Goal: Task Accomplishment & Management: Complete application form

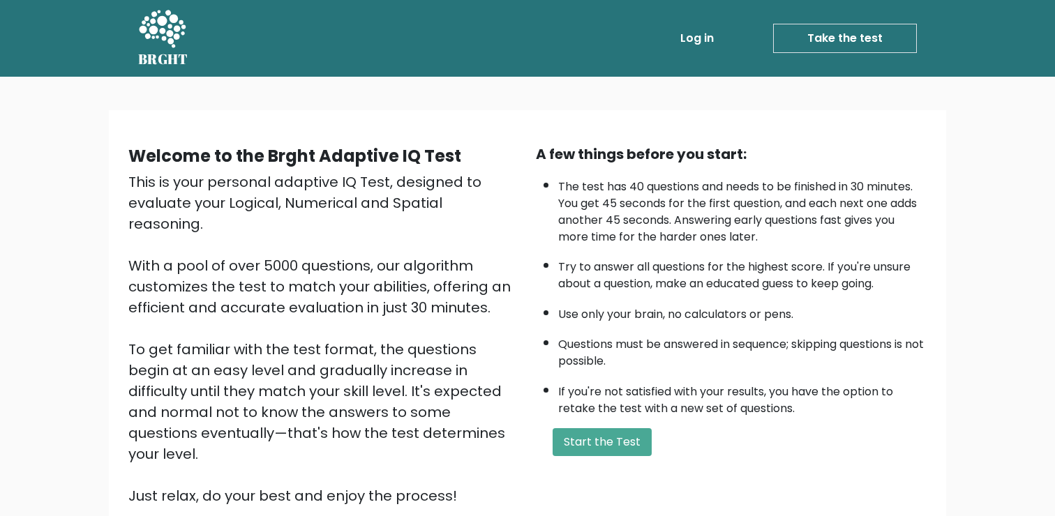
click at [999, 271] on div "Welcome to the Brght Adaptive IQ Test This is your personal adaptive IQ Test, d…" at bounding box center [527, 336] width 1055 height 519
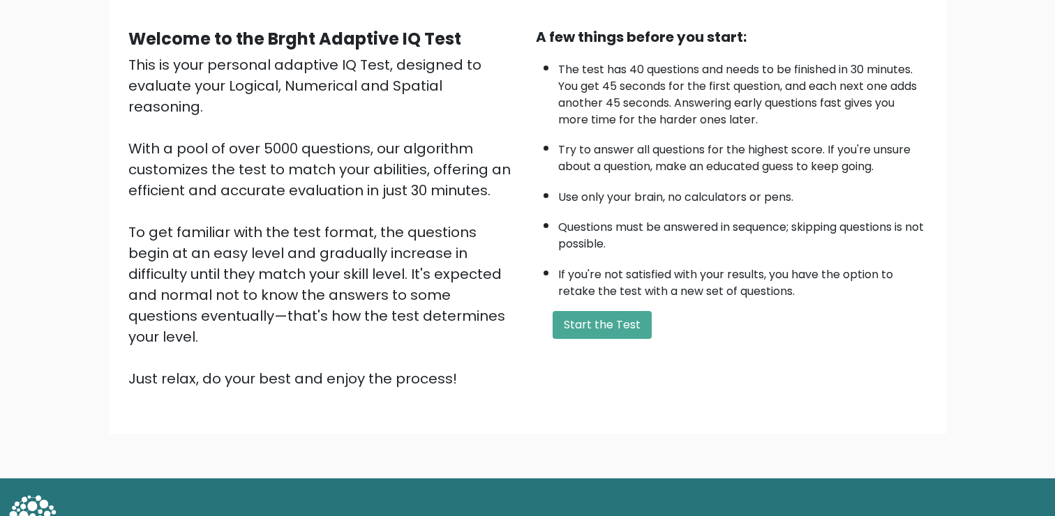
scroll to position [123, 0]
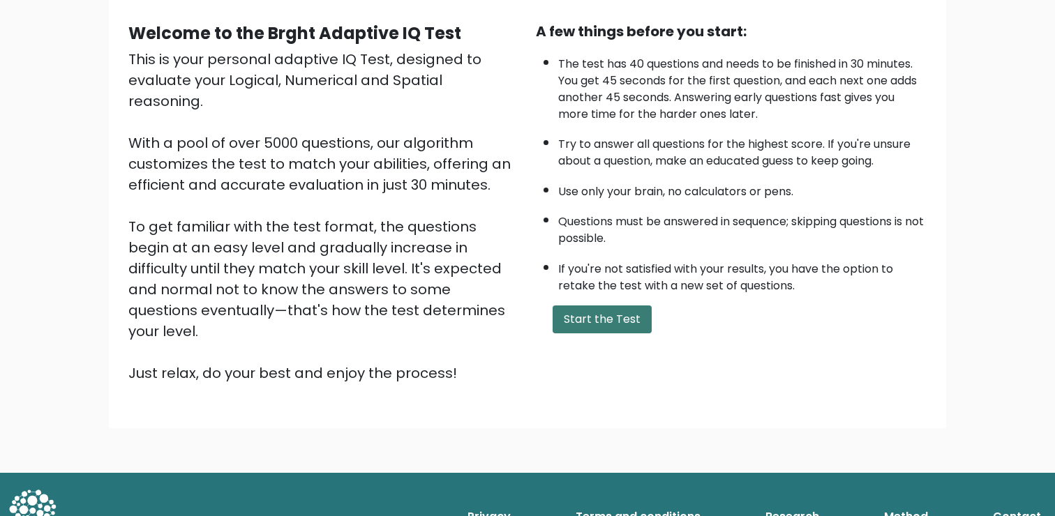
click at [581, 308] on button "Start the Test" at bounding box center [601, 319] width 99 height 28
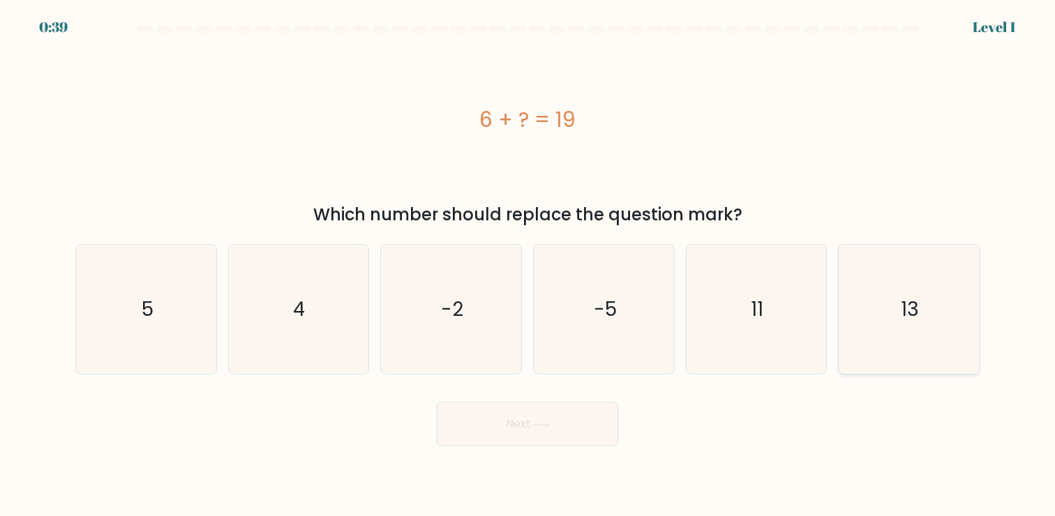
click at [919, 317] on icon "13" at bounding box center [908, 309] width 129 height 129
click at [528, 265] on input "f. 13" at bounding box center [527, 261] width 1 height 7
radio input "true"
click at [573, 415] on button "Next" at bounding box center [527, 424] width 181 height 45
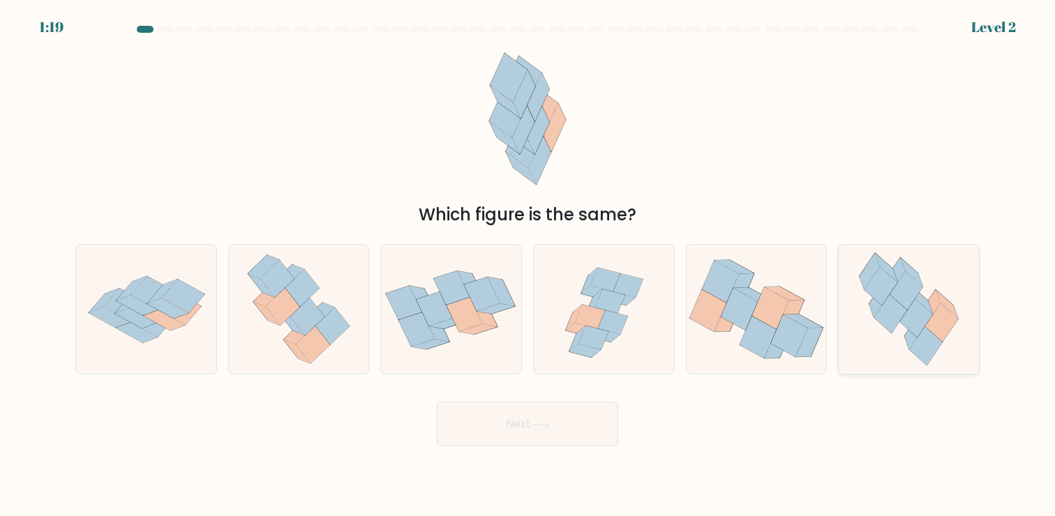
click at [898, 308] on icon at bounding box center [890, 314] width 33 height 39
click at [528, 265] on input "f." at bounding box center [527, 261] width 1 height 7
radio input "true"
click at [502, 438] on button "Next" at bounding box center [527, 424] width 181 height 45
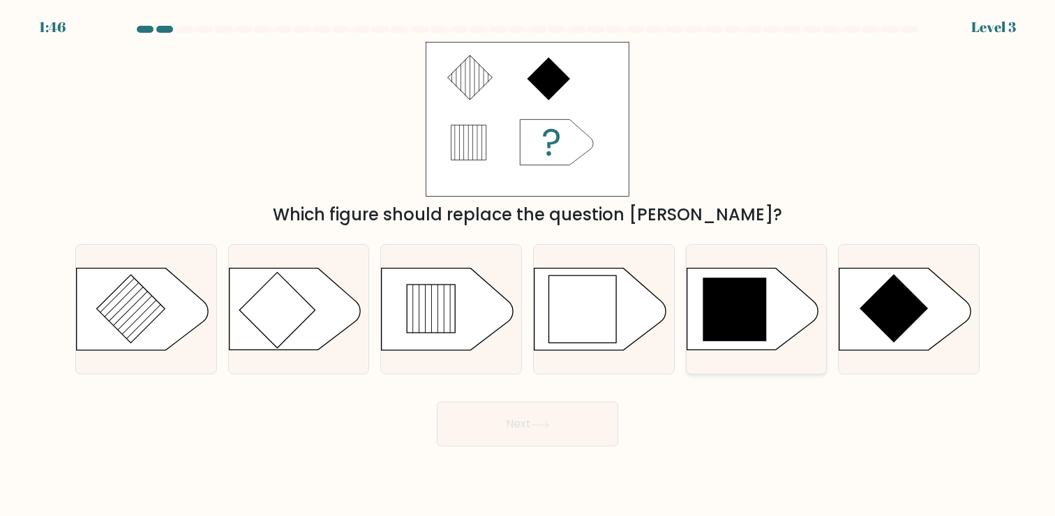
click at [733, 326] on icon at bounding box center [733, 309] width 63 height 63
click at [528, 265] on input "e." at bounding box center [527, 261] width 1 height 7
radio input "true"
click at [504, 435] on button "Next" at bounding box center [527, 424] width 181 height 45
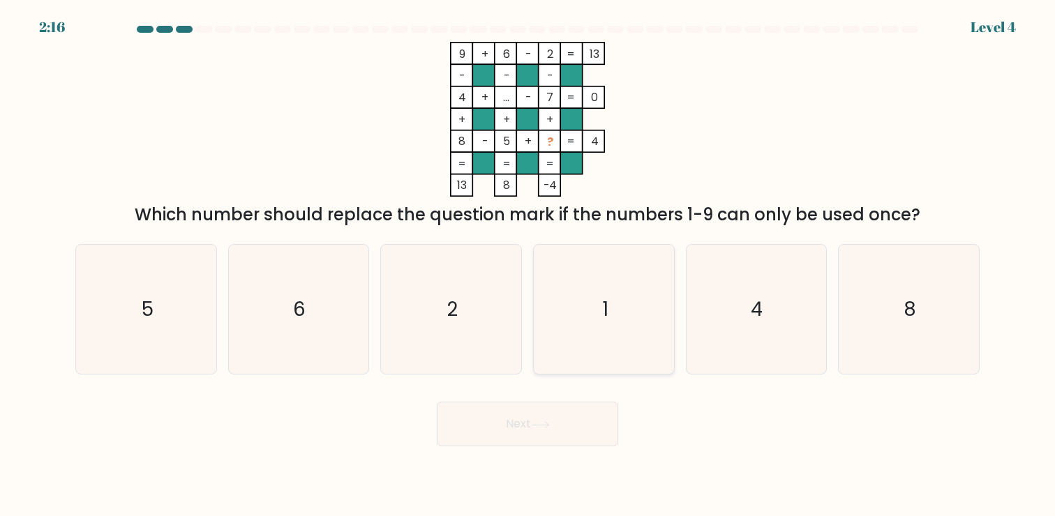
click at [579, 280] on icon "1" at bounding box center [603, 309] width 129 height 129
click at [528, 265] on input "d. 1" at bounding box center [527, 261] width 1 height 7
radio input "true"
click at [541, 429] on icon at bounding box center [540, 425] width 19 height 8
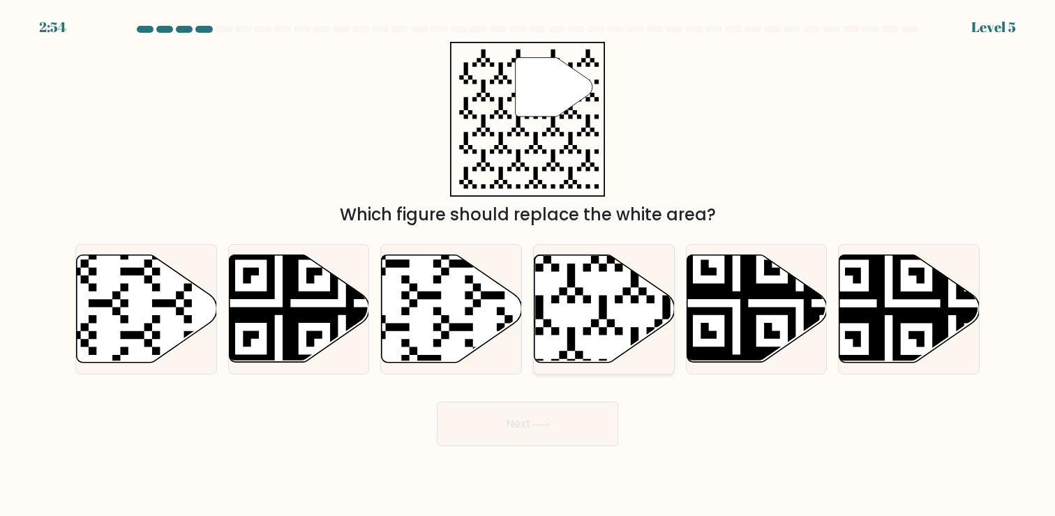
click at [581, 310] on icon at bounding box center [604, 308] width 140 height 107
click at [528, 265] on input "d." at bounding box center [527, 261] width 1 height 7
radio input "true"
click at [554, 412] on button "Next" at bounding box center [527, 424] width 181 height 45
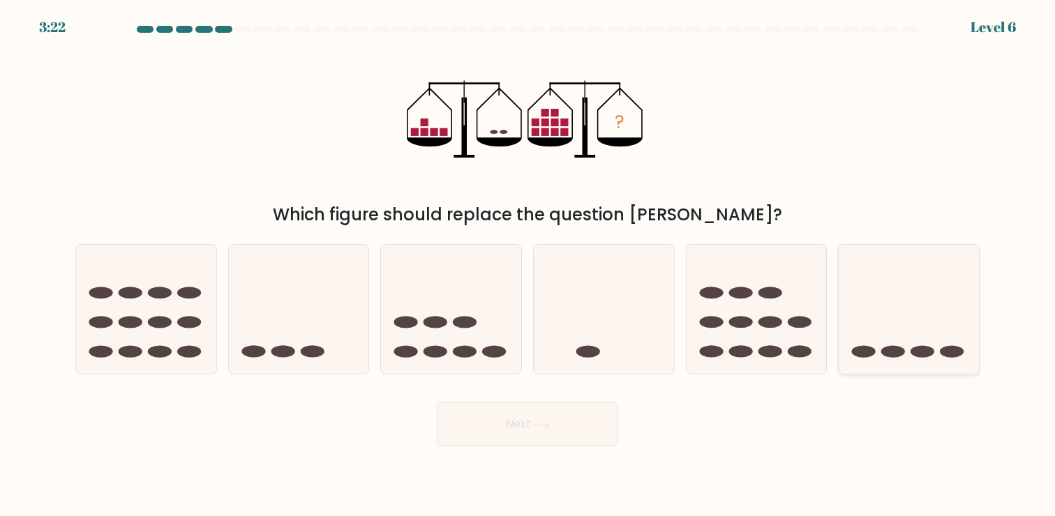
click at [912, 330] on icon at bounding box center [908, 310] width 140 height 116
click at [528, 265] on input "f." at bounding box center [527, 261] width 1 height 7
radio input "true"
click at [519, 439] on button "Next" at bounding box center [527, 424] width 181 height 45
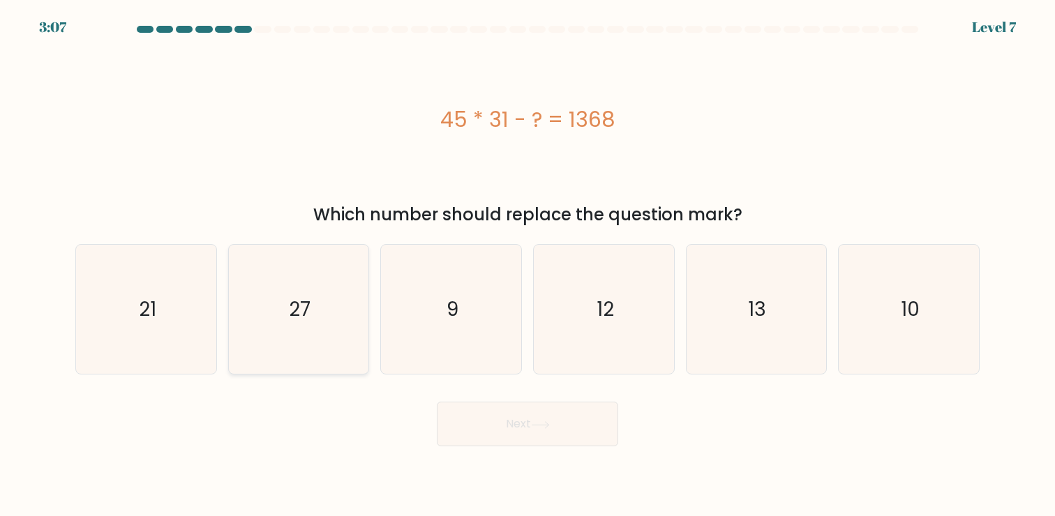
click at [329, 280] on icon "27" at bounding box center [298, 309] width 129 height 129
click at [527, 265] on input "b. 27" at bounding box center [527, 261] width 1 height 7
radio input "true"
click at [601, 416] on button "Next" at bounding box center [527, 424] width 181 height 45
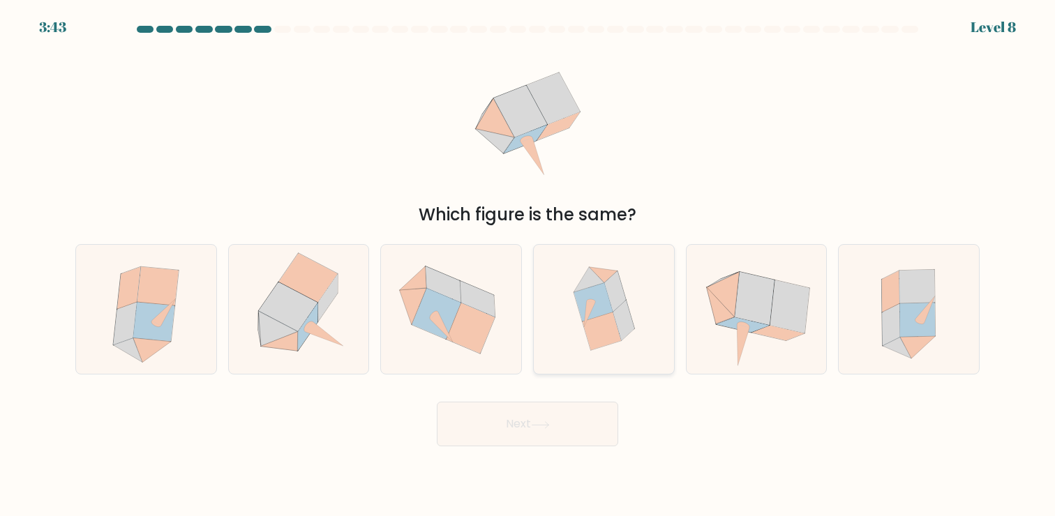
click at [647, 280] on icon at bounding box center [603, 309] width 124 height 129
click at [528, 265] on input "d." at bounding box center [527, 261] width 1 height 7
radio input "true"
click at [550, 431] on button "Next" at bounding box center [527, 424] width 181 height 45
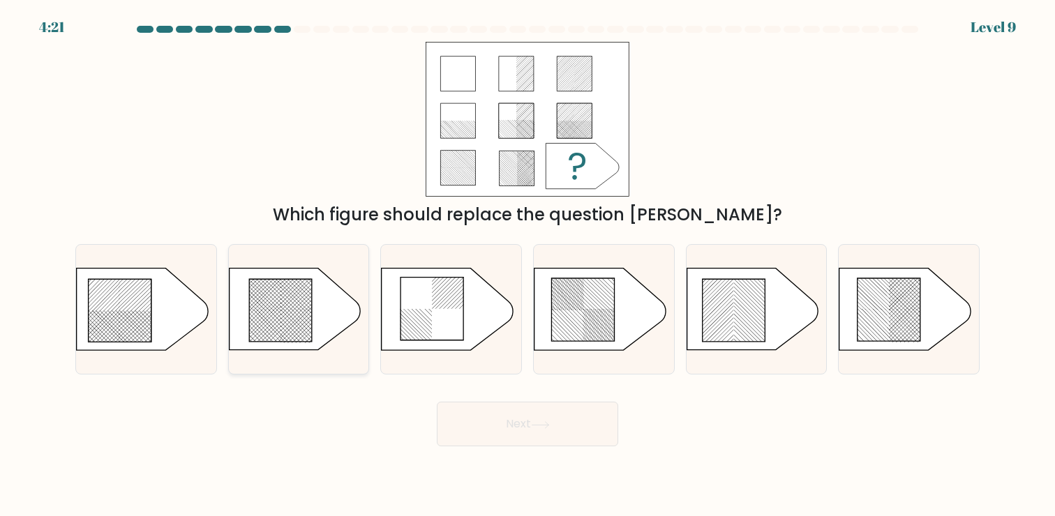
click at [306, 307] on icon at bounding box center [280, 311] width 63 height 63
click at [527, 265] on input "b." at bounding box center [527, 261] width 1 height 7
radio input "true"
click at [561, 426] on button "Next" at bounding box center [527, 424] width 181 height 45
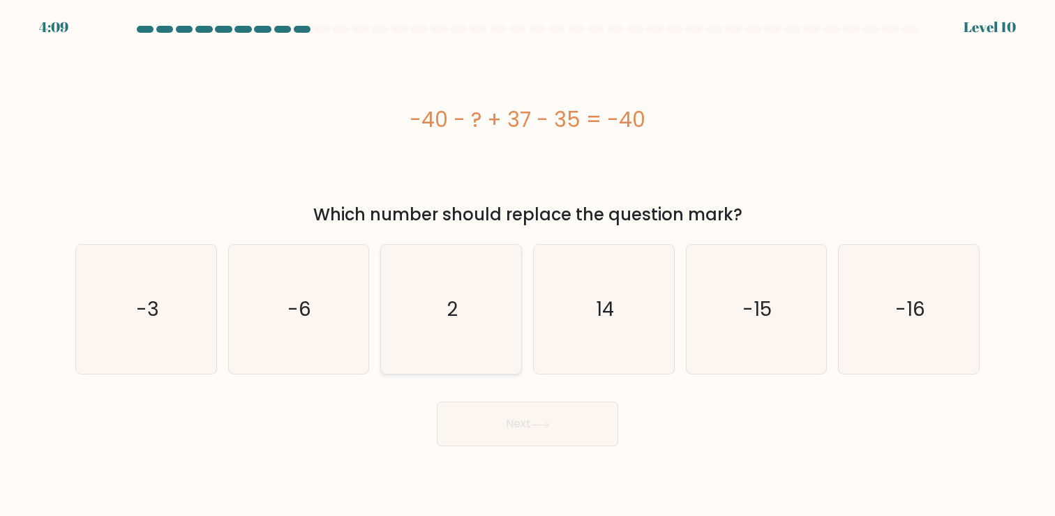
click at [445, 300] on icon "2" at bounding box center [450, 309] width 129 height 129
click at [527, 265] on input "c. 2" at bounding box center [527, 261] width 1 height 7
radio input "true"
click at [545, 428] on icon at bounding box center [540, 425] width 19 height 8
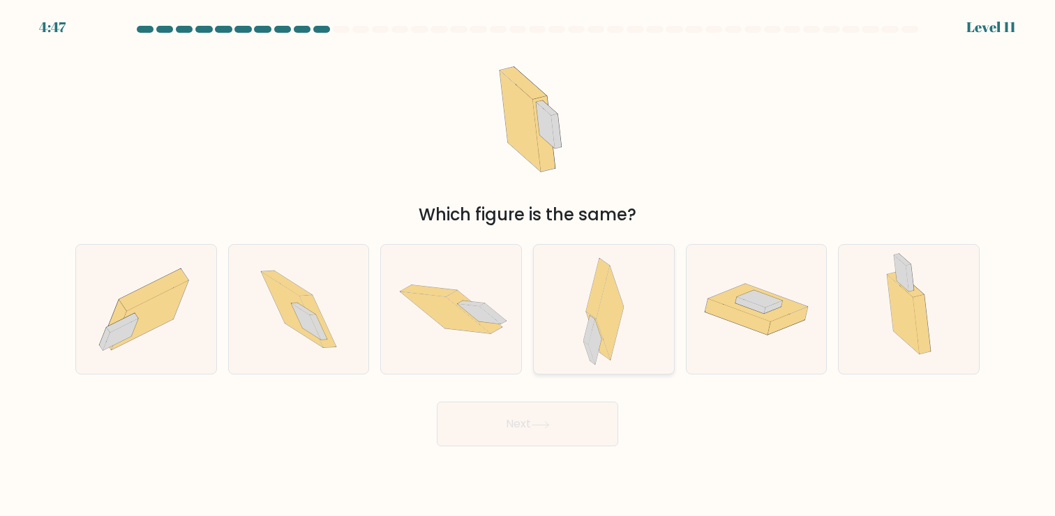
click at [607, 315] on icon at bounding box center [609, 313] width 27 height 94
click at [528, 265] on input "d." at bounding box center [527, 261] width 1 height 7
radio input "true"
click at [577, 421] on button "Next" at bounding box center [527, 424] width 181 height 45
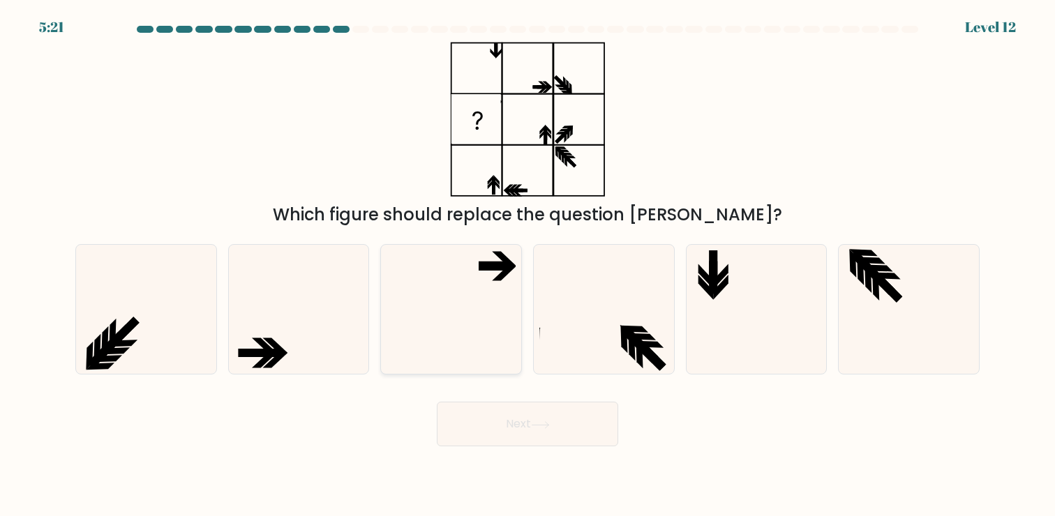
click at [458, 325] on icon at bounding box center [450, 309] width 129 height 129
click at [527, 265] on input "c." at bounding box center [527, 261] width 1 height 7
radio input "true"
click at [557, 428] on button "Next" at bounding box center [527, 424] width 181 height 45
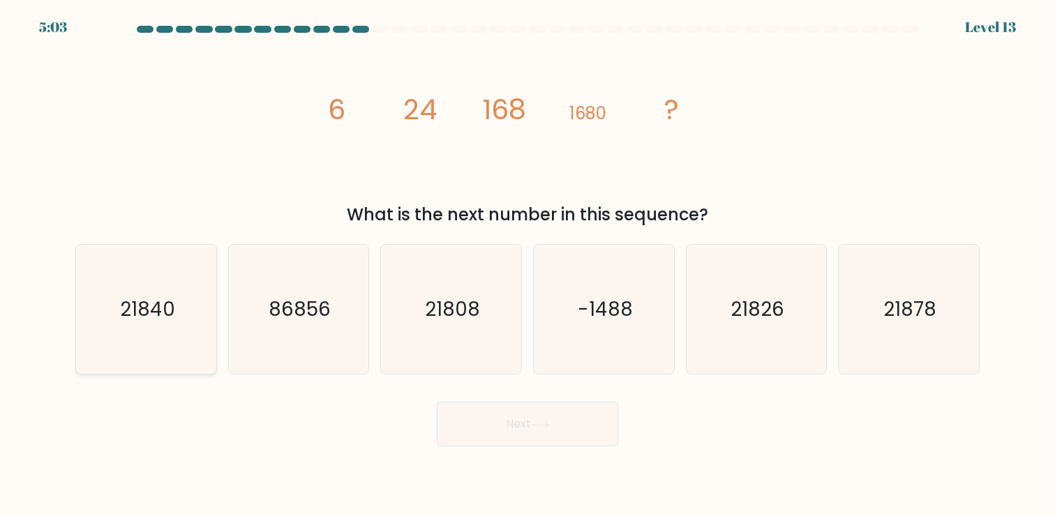
click at [140, 328] on icon "21840" at bounding box center [146, 309] width 129 height 129
click at [527, 265] on input "a. 21840" at bounding box center [527, 261] width 1 height 7
radio input "true"
click at [579, 414] on button "Next" at bounding box center [527, 424] width 181 height 45
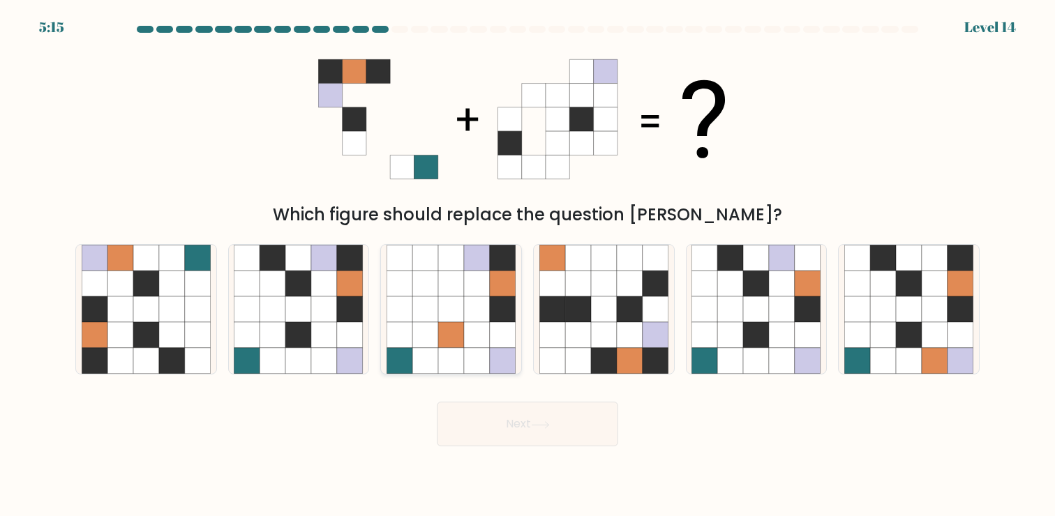
click at [435, 329] on icon at bounding box center [425, 335] width 26 height 26
click at [527, 265] on input "c." at bounding box center [527, 261] width 1 height 7
radio input "true"
click at [547, 430] on button "Next" at bounding box center [527, 424] width 181 height 45
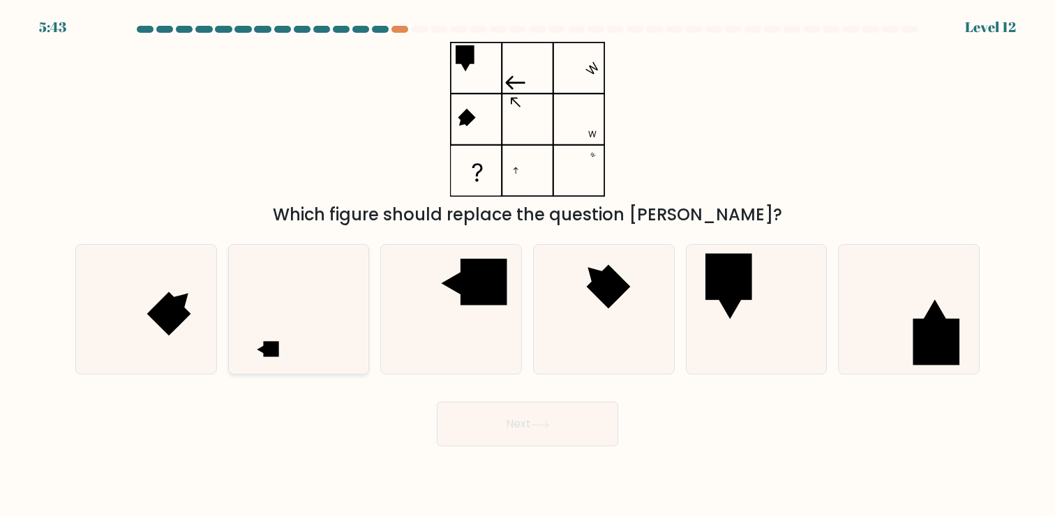
click at [282, 308] on icon at bounding box center [298, 309] width 129 height 129
click at [527, 265] on input "b." at bounding box center [527, 261] width 1 height 7
radio input "true"
click at [560, 436] on button "Next" at bounding box center [527, 424] width 181 height 45
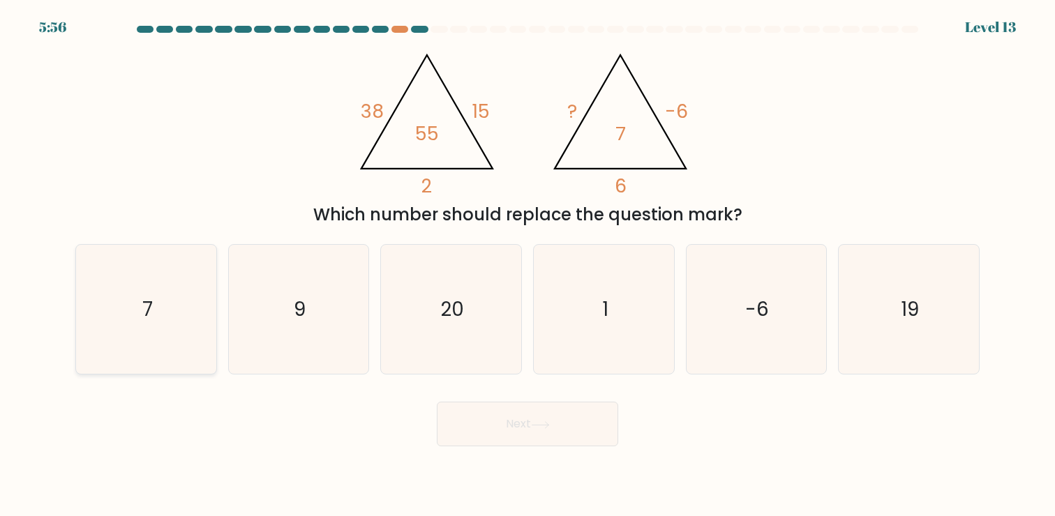
click at [152, 334] on icon "7" at bounding box center [146, 309] width 129 height 129
click at [527, 265] on input "a. 7" at bounding box center [527, 261] width 1 height 7
radio input "true"
click at [521, 442] on button "Next" at bounding box center [527, 424] width 181 height 45
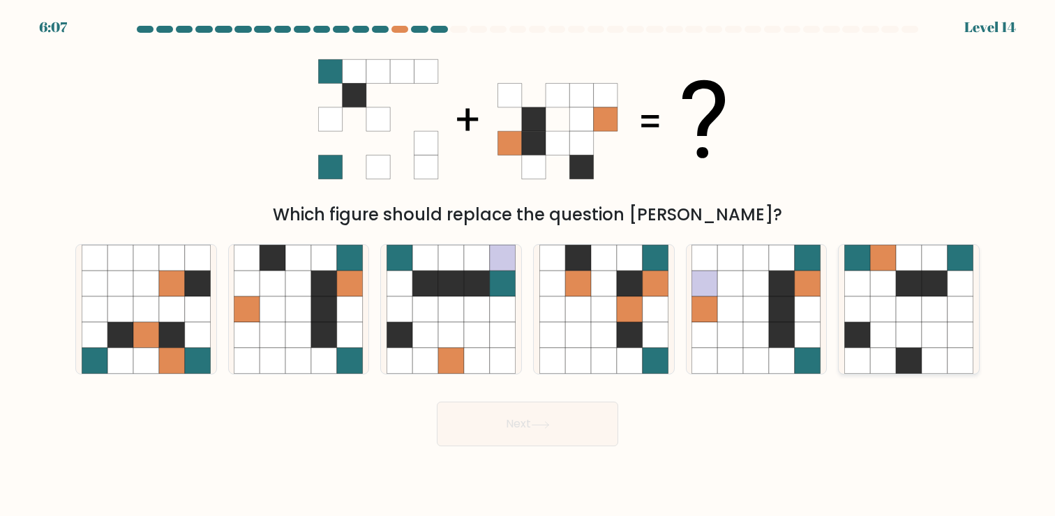
click at [900, 305] on icon at bounding box center [909, 309] width 26 height 26
click at [528, 265] on input "f." at bounding box center [527, 261] width 1 height 7
radio input "true"
click at [492, 427] on button "Next" at bounding box center [527, 424] width 181 height 45
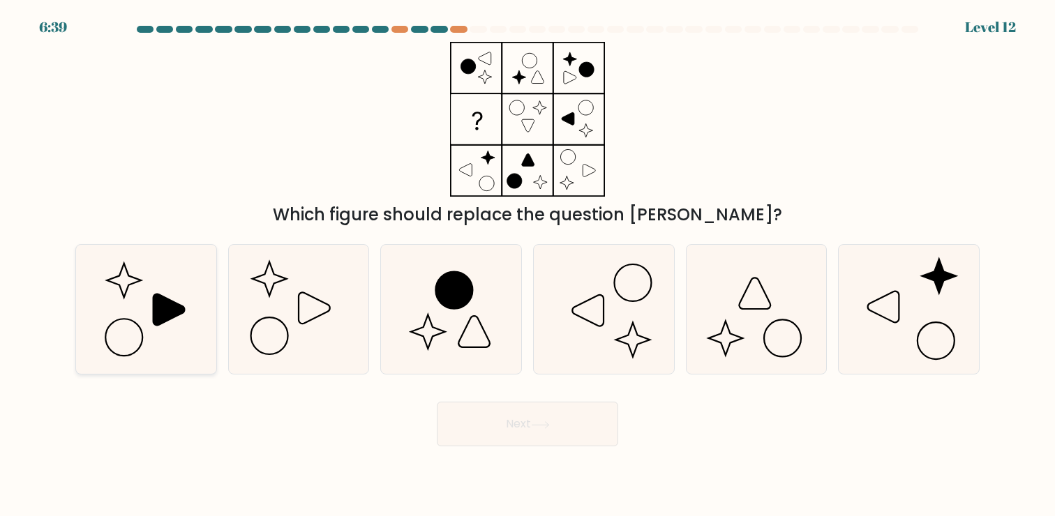
click at [139, 320] on icon at bounding box center [146, 309] width 129 height 129
click at [527, 265] on input "a." at bounding box center [527, 261] width 1 height 7
radio input "true"
click at [311, 321] on icon at bounding box center [298, 309] width 129 height 129
click at [527, 265] on input "b." at bounding box center [527, 261] width 1 height 7
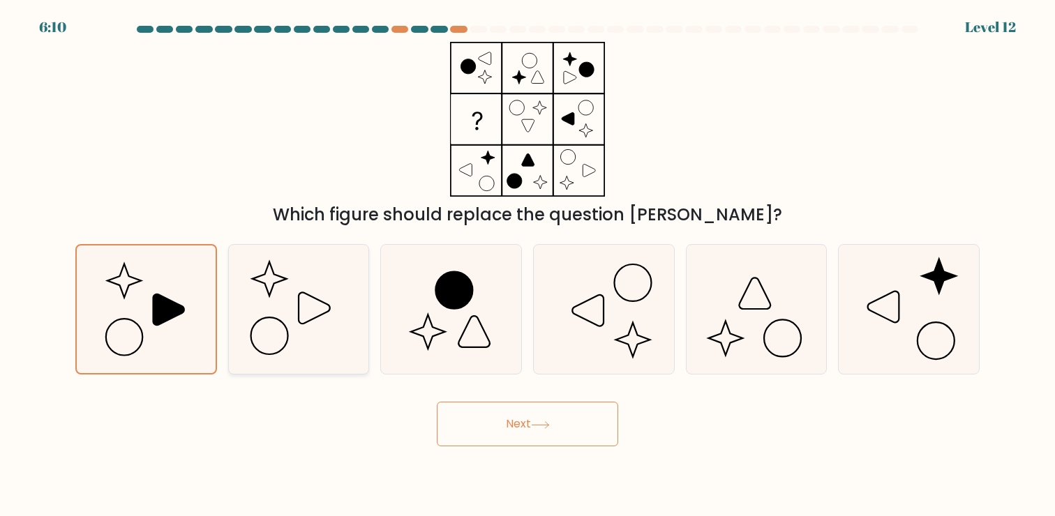
radio input "true"
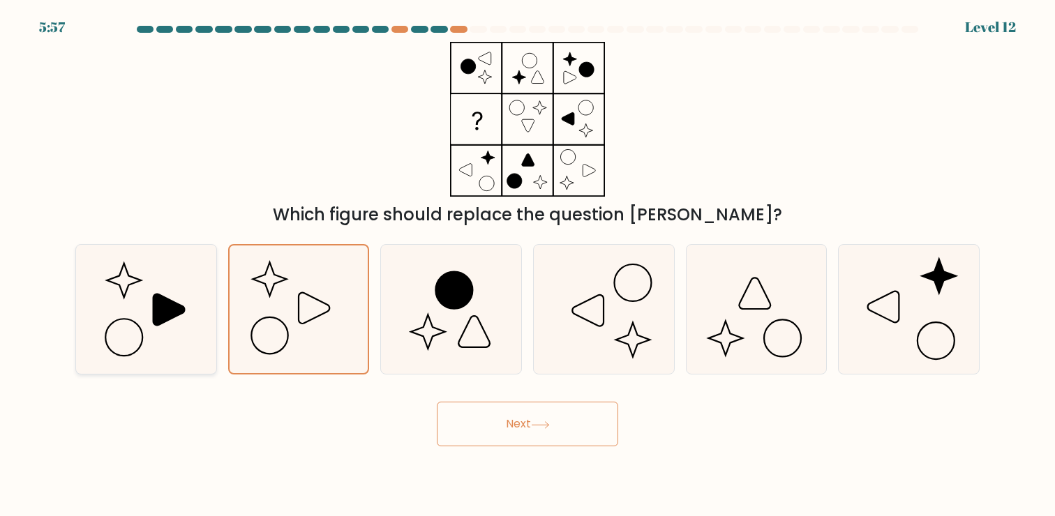
click at [175, 356] on icon at bounding box center [146, 309] width 129 height 129
click at [527, 265] on input "a." at bounding box center [527, 261] width 1 height 7
radio input "true"
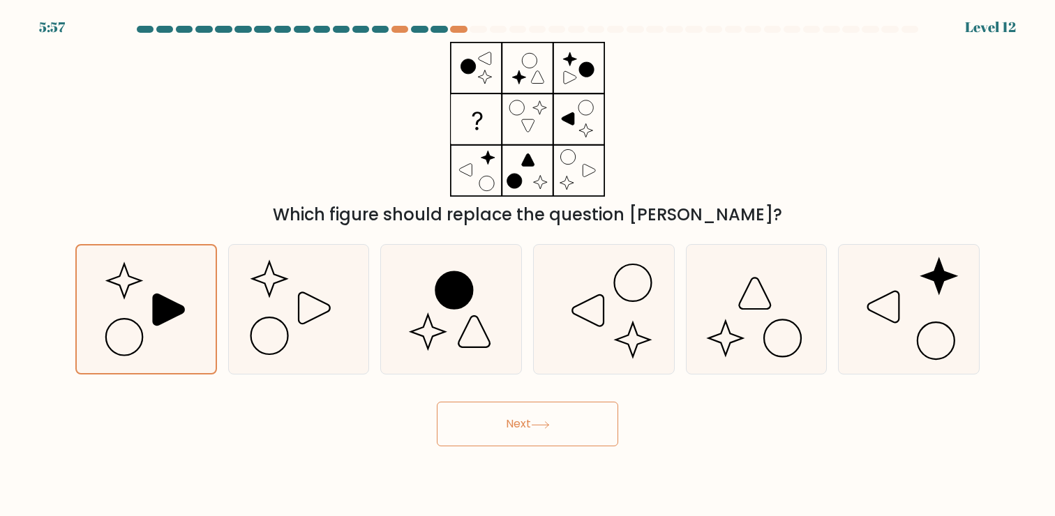
click at [530, 451] on body "5:57 Level 12" at bounding box center [527, 258] width 1055 height 516
click at [571, 396] on div "Next" at bounding box center [527, 418] width 921 height 55
click at [561, 426] on button "Next" at bounding box center [527, 424] width 181 height 45
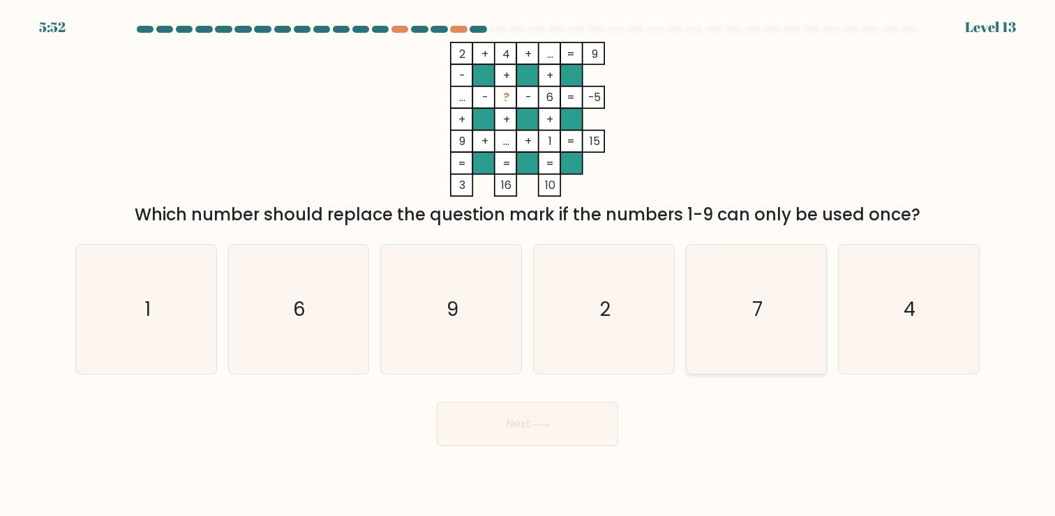
click at [754, 327] on icon "7" at bounding box center [755, 309] width 129 height 129
click at [528, 265] on input "e. 7" at bounding box center [527, 261] width 1 height 7
radio input "true"
click at [582, 399] on div "Next" at bounding box center [527, 418] width 921 height 55
click at [564, 427] on button "Next" at bounding box center [527, 424] width 181 height 45
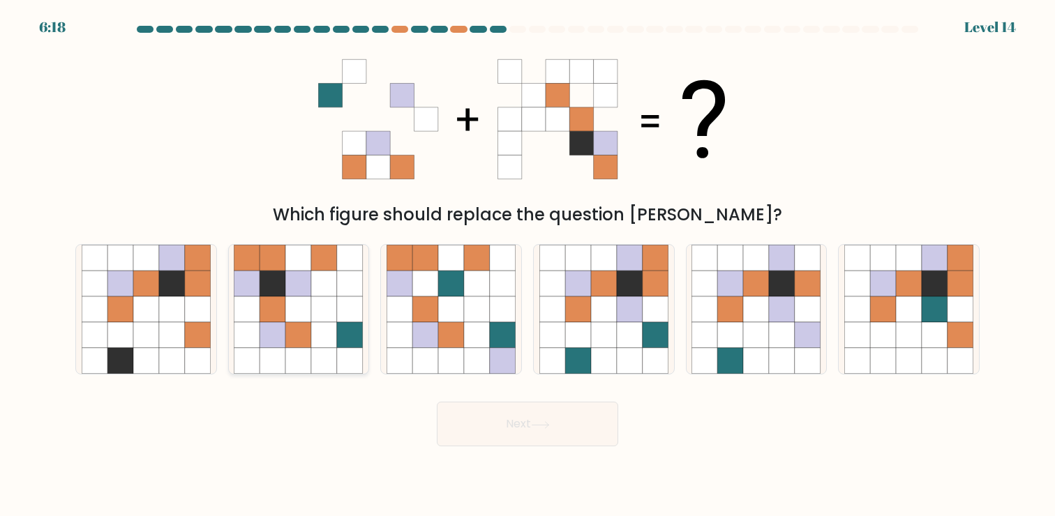
click at [287, 358] on icon at bounding box center [299, 361] width 26 height 26
click at [527, 265] on input "b." at bounding box center [527, 261] width 1 height 7
radio input "true"
click at [518, 425] on button "Next" at bounding box center [527, 424] width 181 height 45
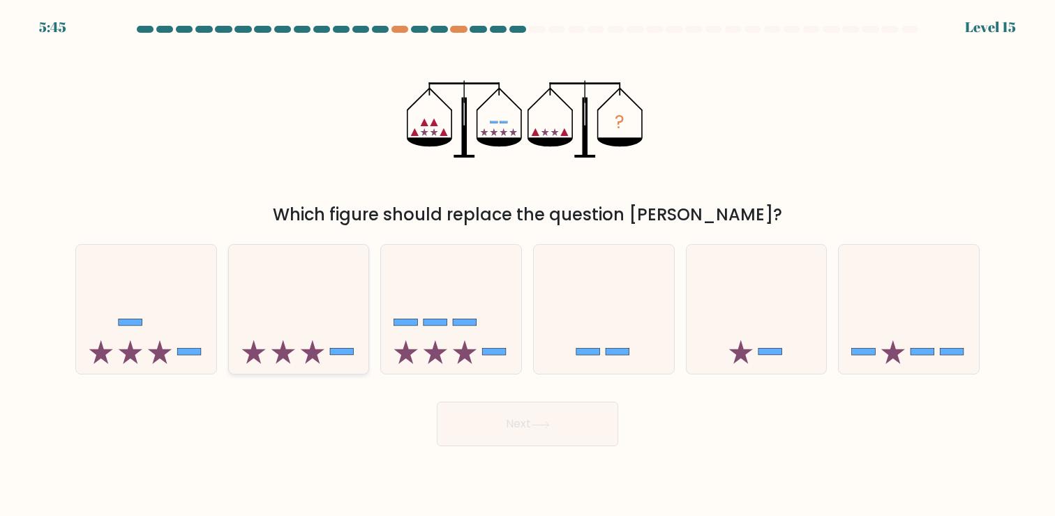
click at [285, 324] on icon at bounding box center [299, 310] width 140 height 116
click at [527, 265] on input "b." at bounding box center [527, 261] width 1 height 7
radio input "true"
click at [524, 430] on button "Next" at bounding box center [527, 424] width 181 height 45
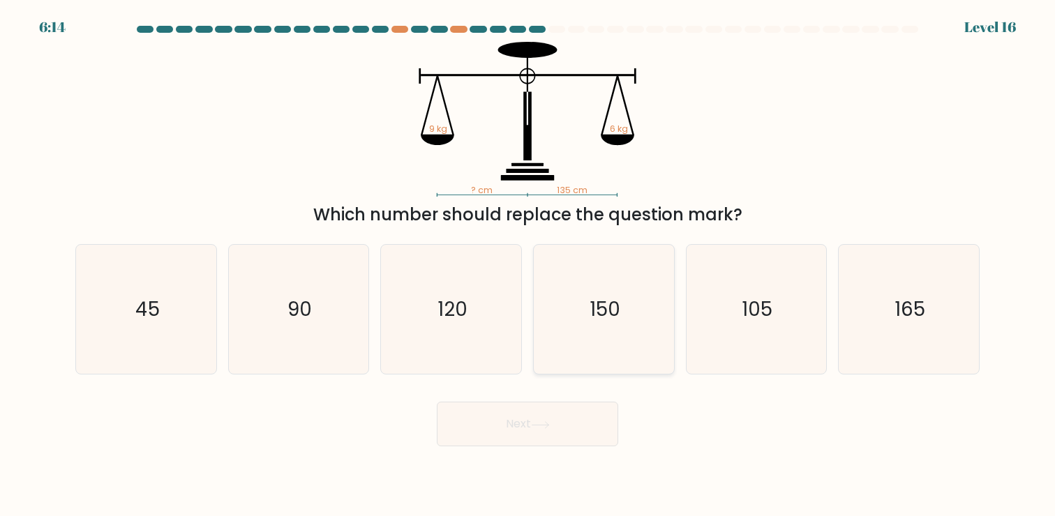
click at [612, 354] on icon "150" at bounding box center [603, 309] width 129 height 129
click at [528, 265] on input "d. 150" at bounding box center [527, 261] width 1 height 7
radio input "true"
click at [893, 303] on icon "165" at bounding box center [908, 309] width 129 height 129
click at [528, 265] on input "f. 165" at bounding box center [527, 261] width 1 height 7
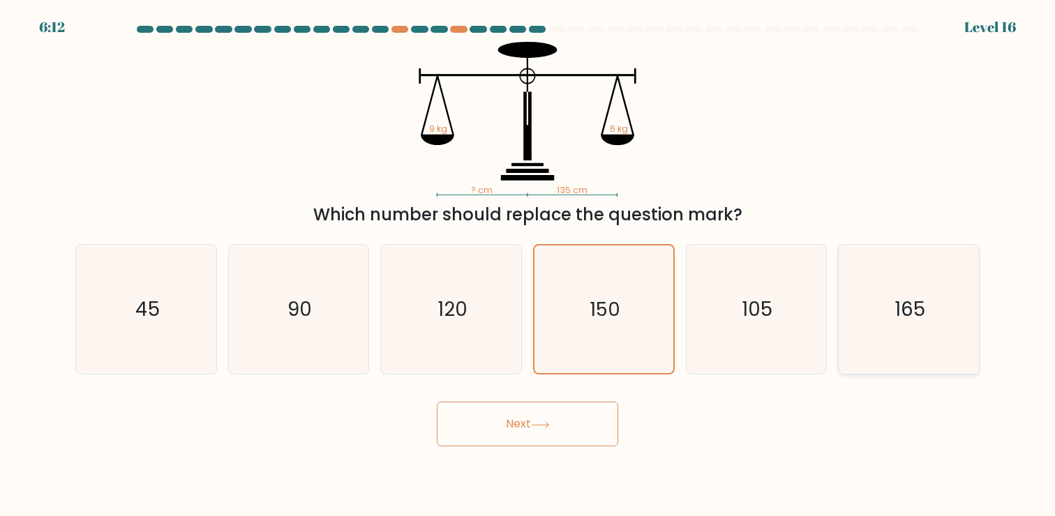
radio input "true"
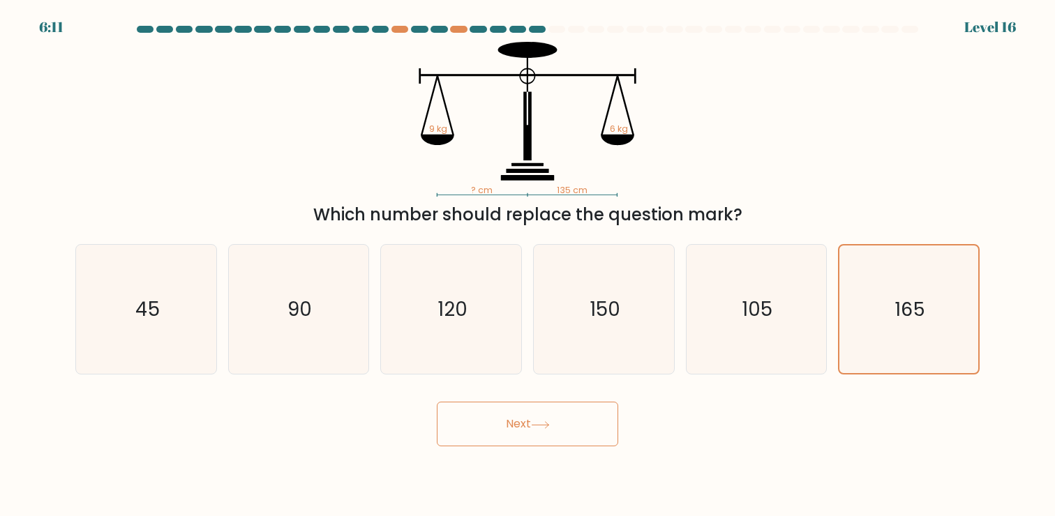
click at [526, 416] on button "Next" at bounding box center [527, 424] width 181 height 45
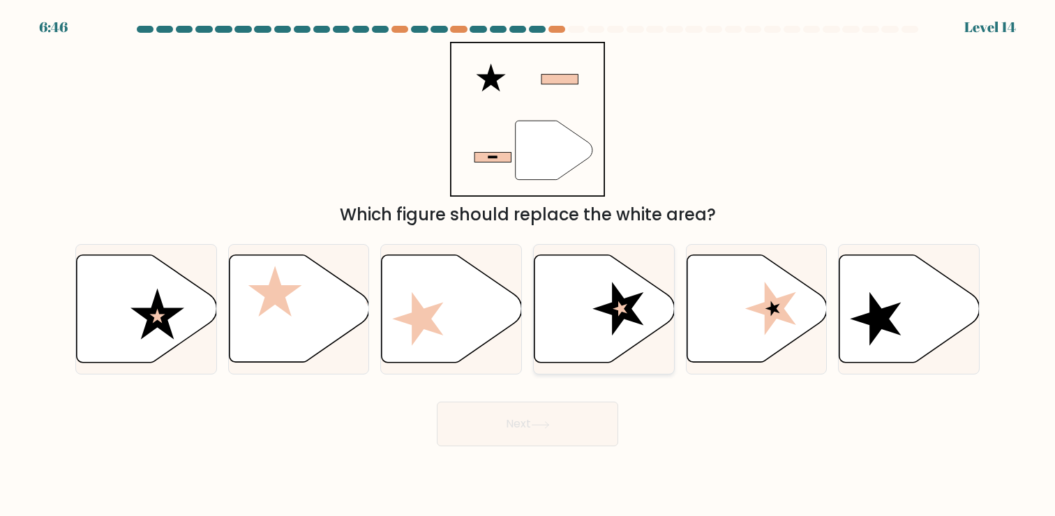
click at [570, 310] on icon at bounding box center [604, 308] width 140 height 107
click at [528, 265] on input "d." at bounding box center [527, 261] width 1 height 7
radio input "true"
click at [178, 304] on icon at bounding box center [147, 308] width 140 height 107
click at [527, 265] on input "a." at bounding box center [527, 261] width 1 height 7
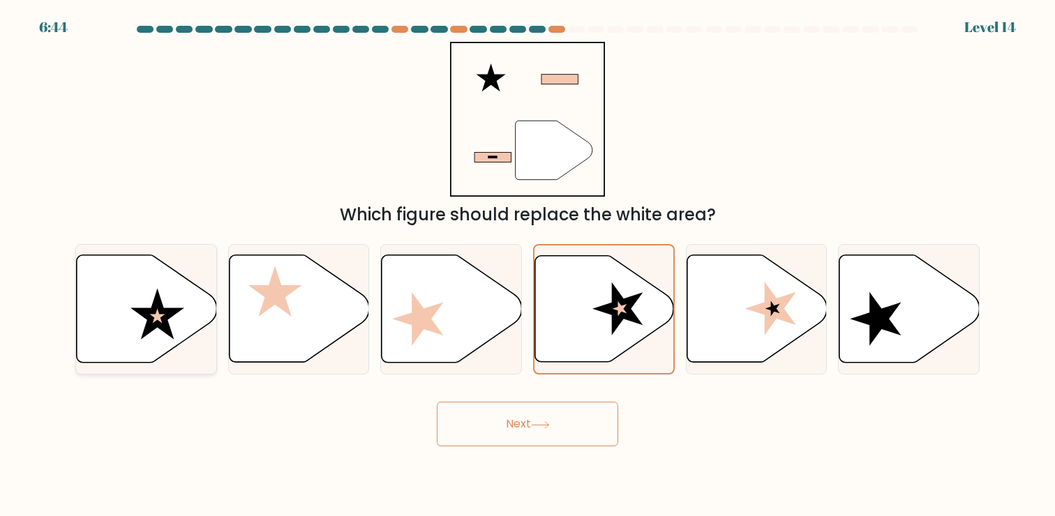
radio input "true"
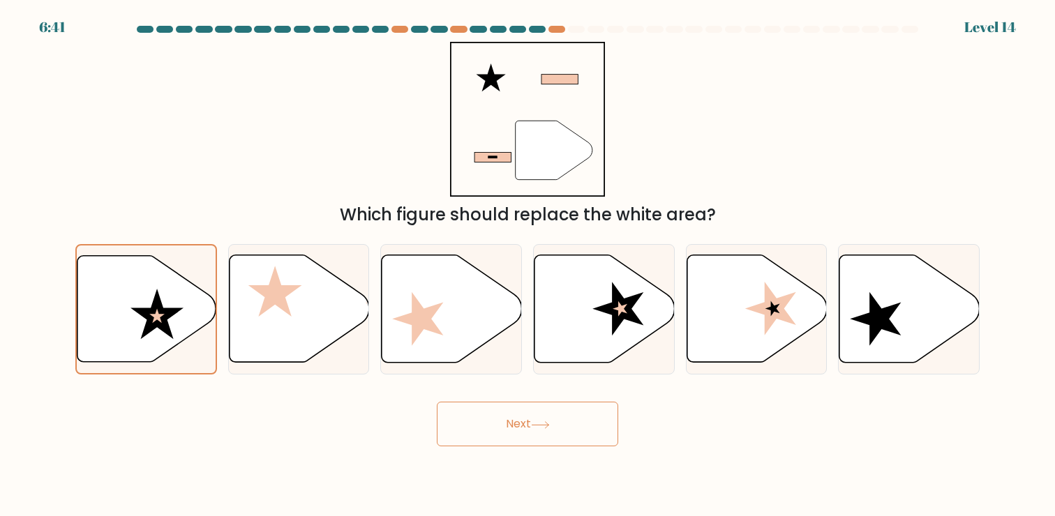
click at [520, 435] on button "Next" at bounding box center [527, 424] width 181 height 45
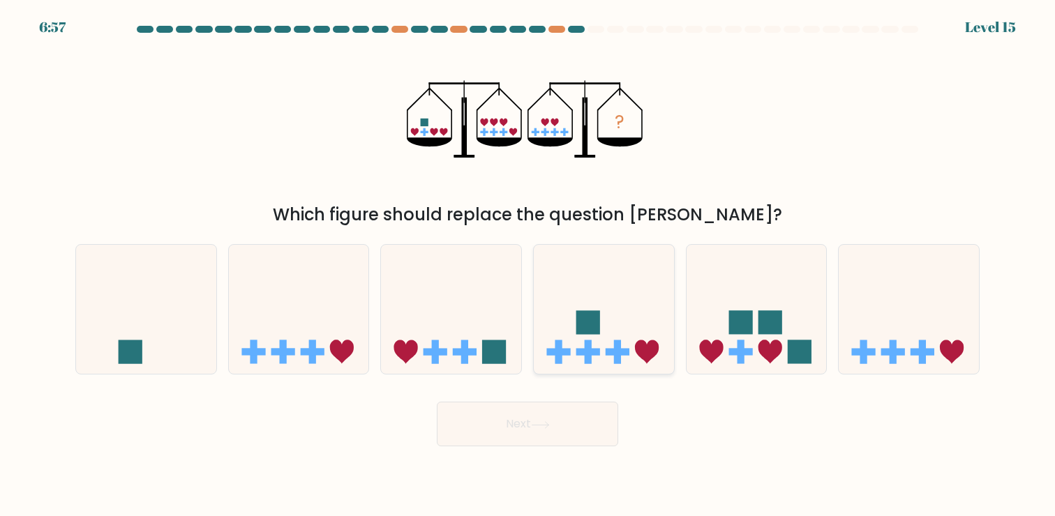
click at [638, 331] on icon at bounding box center [604, 310] width 140 height 116
click at [528, 265] on input "d." at bounding box center [527, 261] width 1 height 7
radio input "true"
click at [946, 360] on icon at bounding box center [908, 310] width 140 height 116
click at [528, 265] on input "f." at bounding box center [527, 261] width 1 height 7
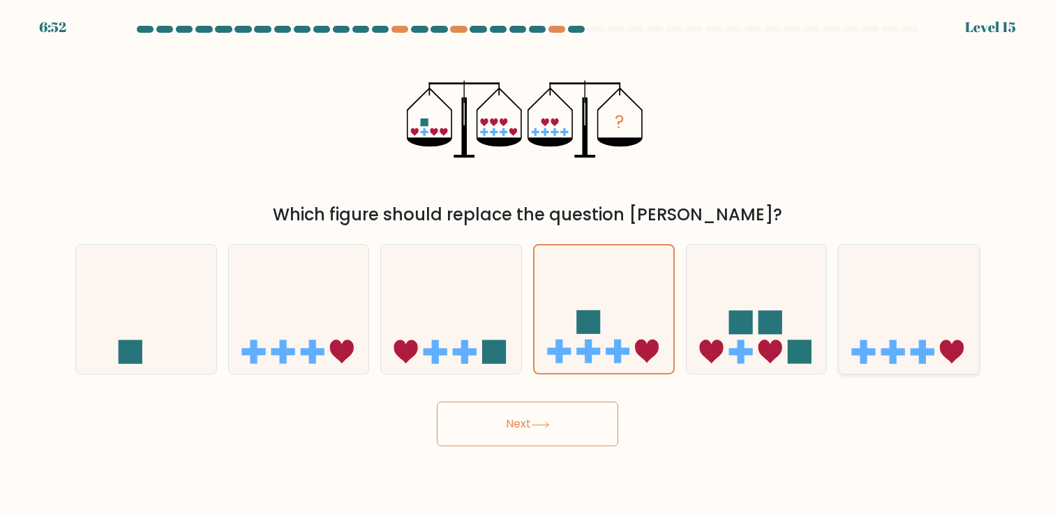
radio input "true"
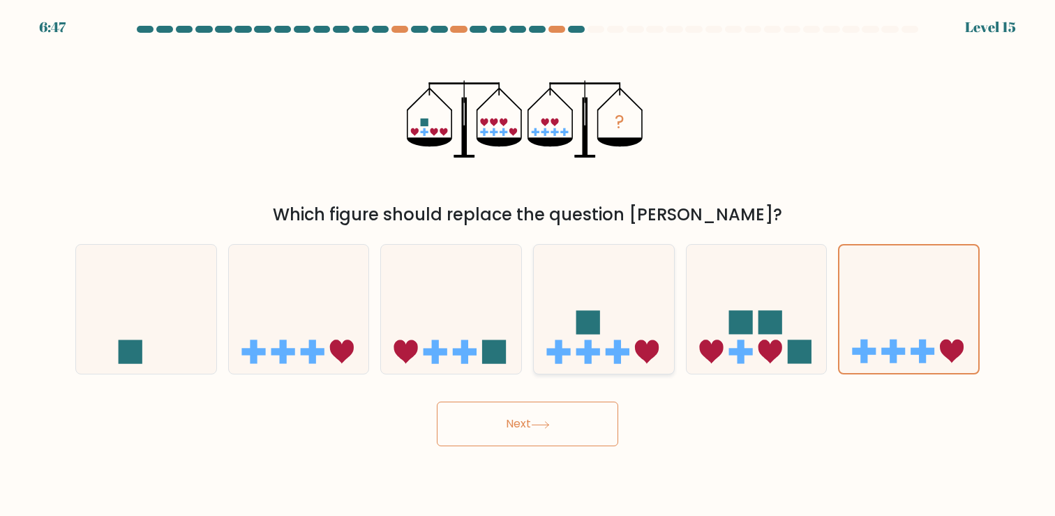
click at [585, 341] on rect at bounding box center [587, 352] width 7 height 24
click at [528, 265] on input "d." at bounding box center [527, 261] width 1 height 7
radio input "true"
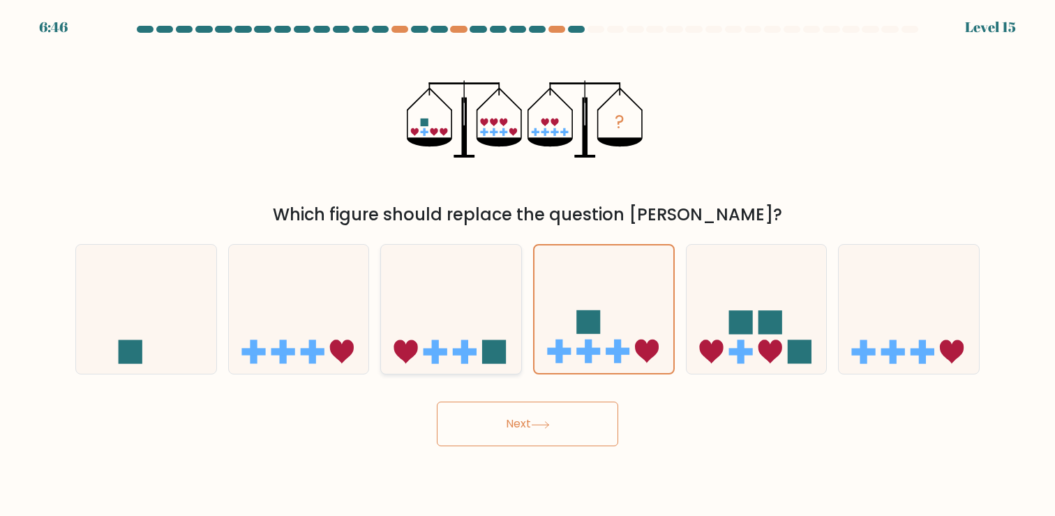
click at [454, 322] on icon at bounding box center [451, 310] width 140 height 116
click at [527, 265] on input "c." at bounding box center [527, 261] width 1 height 7
radio input "true"
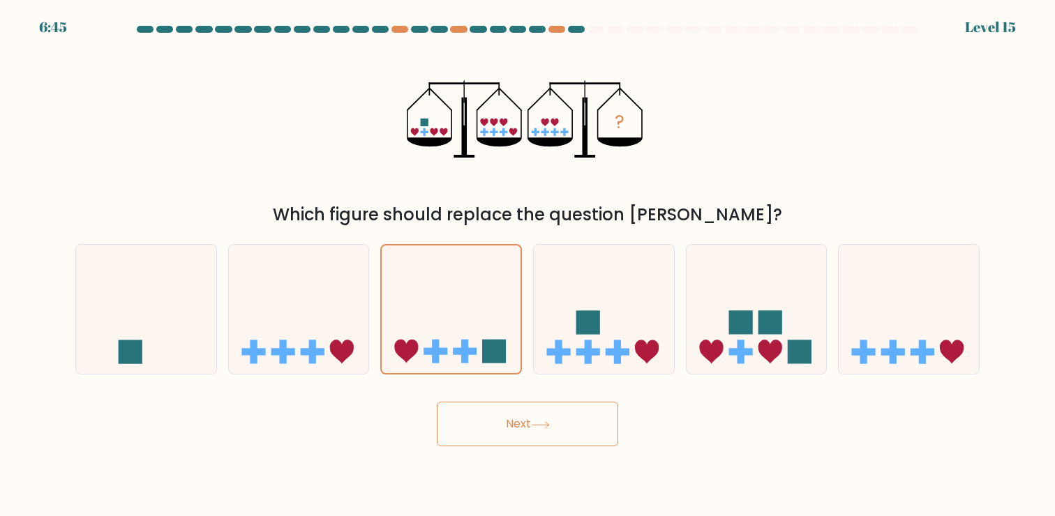
click at [478, 407] on button "Next" at bounding box center [527, 424] width 181 height 45
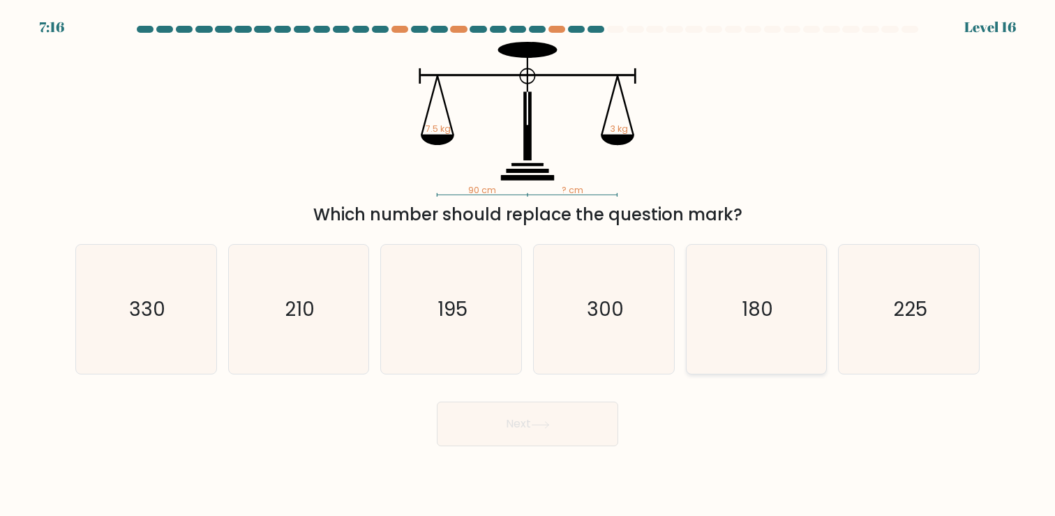
click at [757, 319] on text "180" at bounding box center [756, 309] width 31 height 27
click at [528, 265] on input "e. 180" at bounding box center [527, 261] width 1 height 7
radio input "true"
click at [540, 425] on icon at bounding box center [539, 425] width 17 height 6
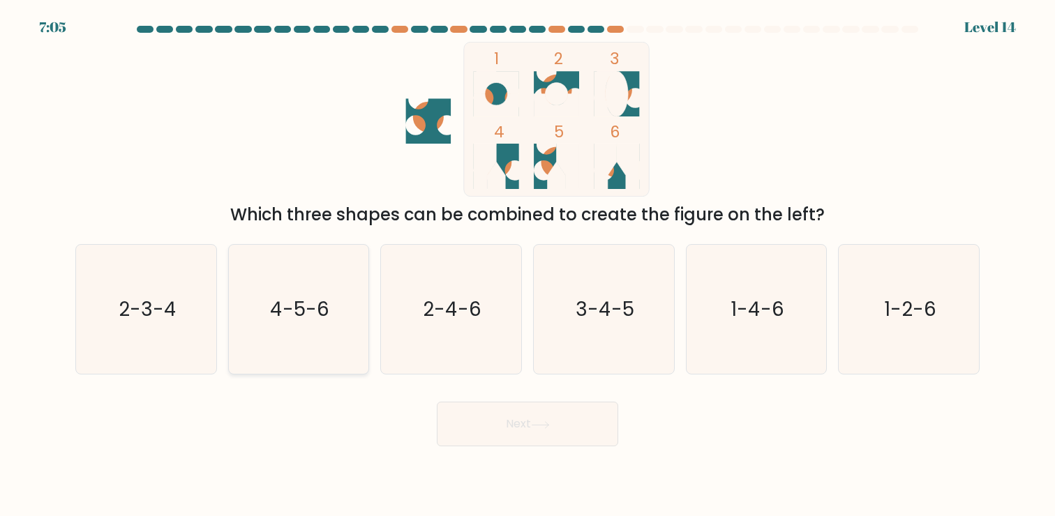
click at [273, 362] on icon "4-5-6" at bounding box center [298, 309] width 129 height 129
click at [527, 265] on input "b. 4-5-6" at bounding box center [527, 261] width 1 height 7
radio input "true"
click at [521, 418] on button "Next" at bounding box center [527, 424] width 181 height 45
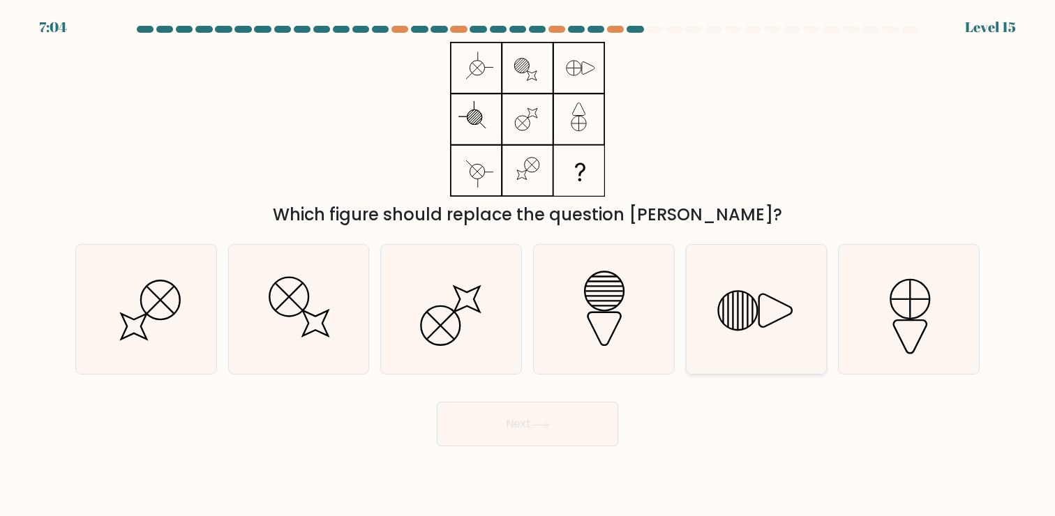
click at [753, 320] on icon at bounding box center [755, 309] width 129 height 129
click at [528, 265] on input "e." at bounding box center [527, 261] width 1 height 7
radio input "true"
click at [538, 423] on icon at bounding box center [540, 425] width 19 height 8
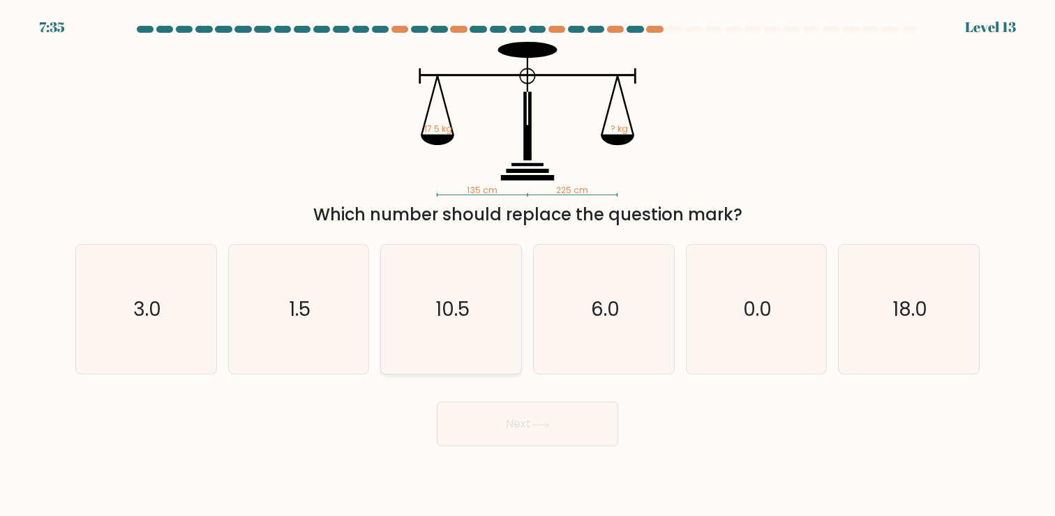
click at [441, 335] on icon "10.5" at bounding box center [450, 309] width 129 height 129
click at [527, 265] on input "c. 10.5" at bounding box center [527, 261] width 1 height 7
radio input "true"
click at [537, 416] on button "Next" at bounding box center [527, 424] width 181 height 45
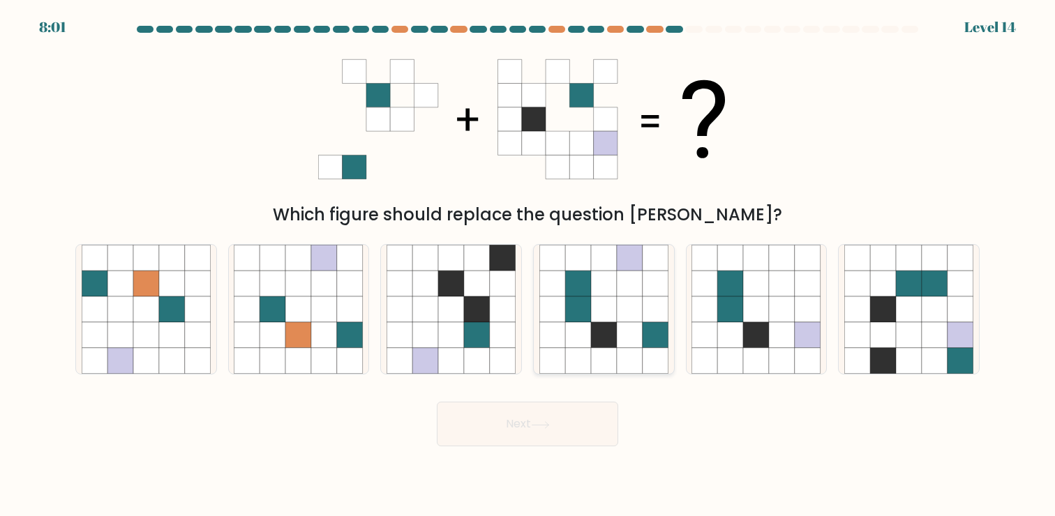
click at [617, 312] on icon at bounding box center [630, 309] width 26 height 26
click at [528, 265] on input "d." at bounding box center [527, 261] width 1 height 7
radio input "true"
click at [516, 430] on button "Next" at bounding box center [527, 424] width 181 height 45
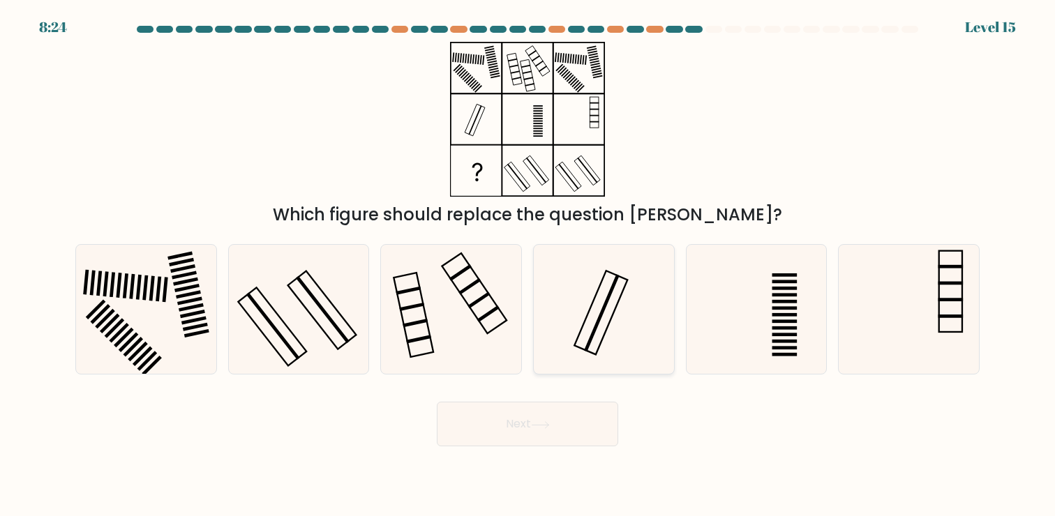
click at [593, 315] on icon at bounding box center [603, 309] width 129 height 129
click at [528, 265] on input "d." at bounding box center [527, 261] width 1 height 7
radio input "true"
click at [448, 294] on icon at bounding box center [450, 309] width 129 height 129
click at [527, 265] on input "c." at bounding box center [527, 261] width 1 height 7
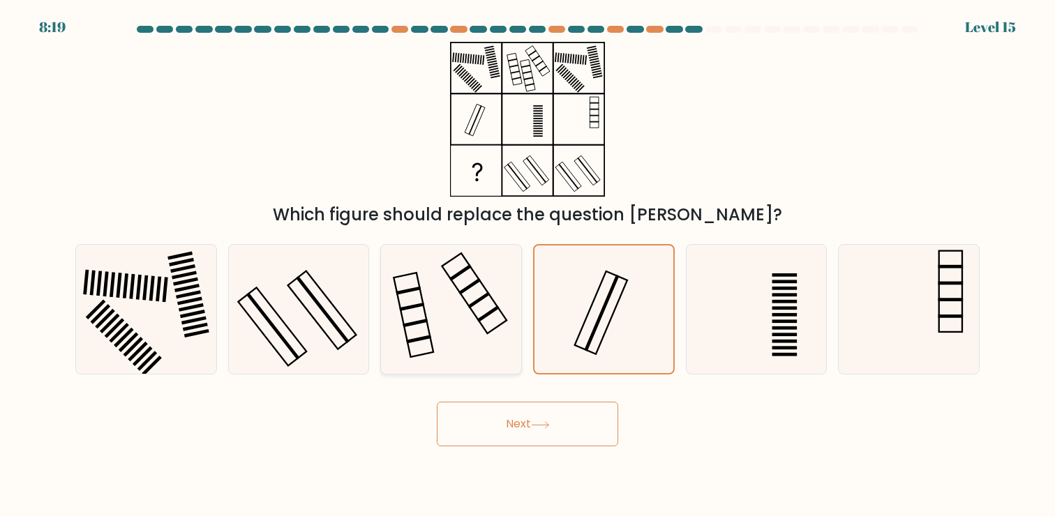
radio input "true"
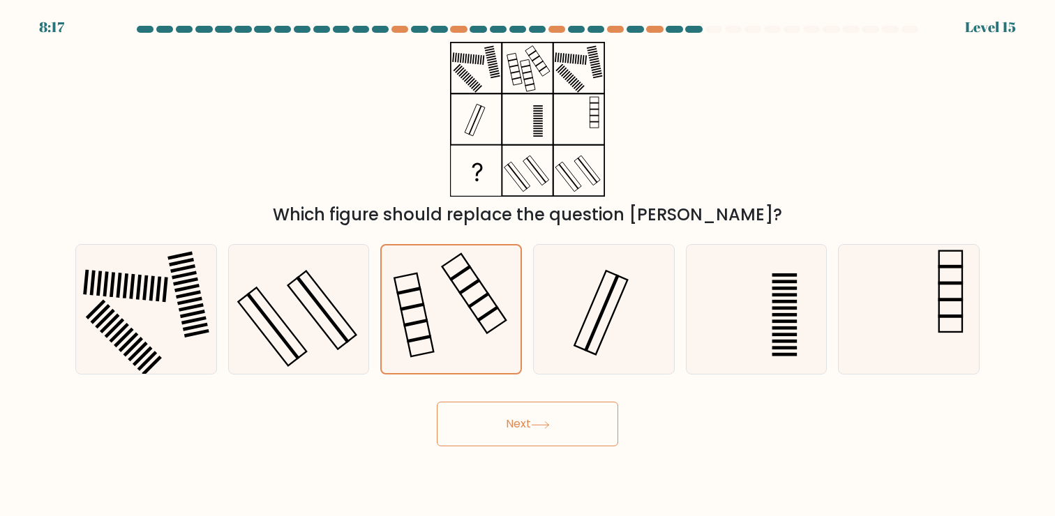
click at [518, 432] on button "Next" at bounding box center [527, 424] width 181 height 45
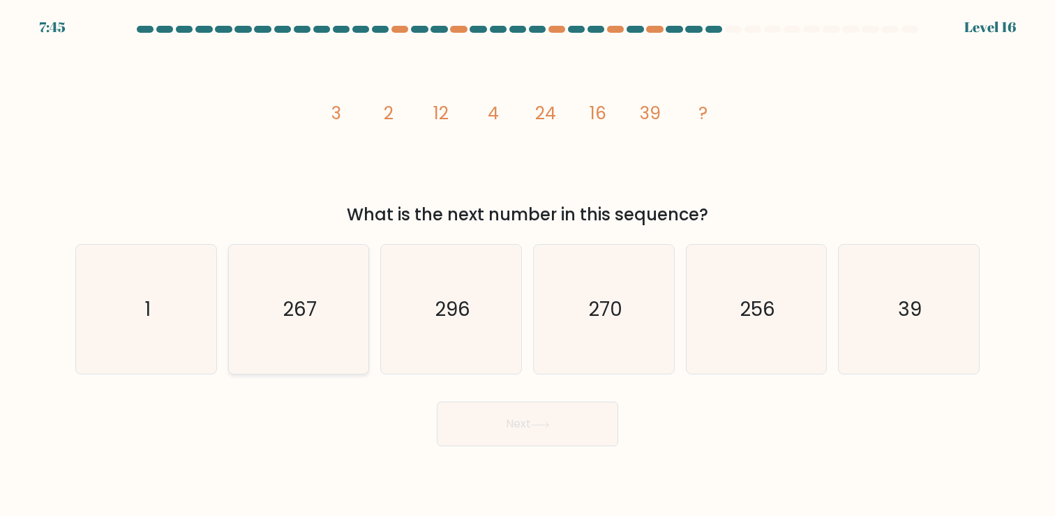
click at [287, 338] on icon "267" at bounding box center [298, 309] width 129 height 129
click at [527, 265] on input "b. 267" at bounding box center [527, 261] width 1 height 7
radio input "true"
click at [543, 416] on button "Next" at bounding box center [527, 424] width 181 height 45
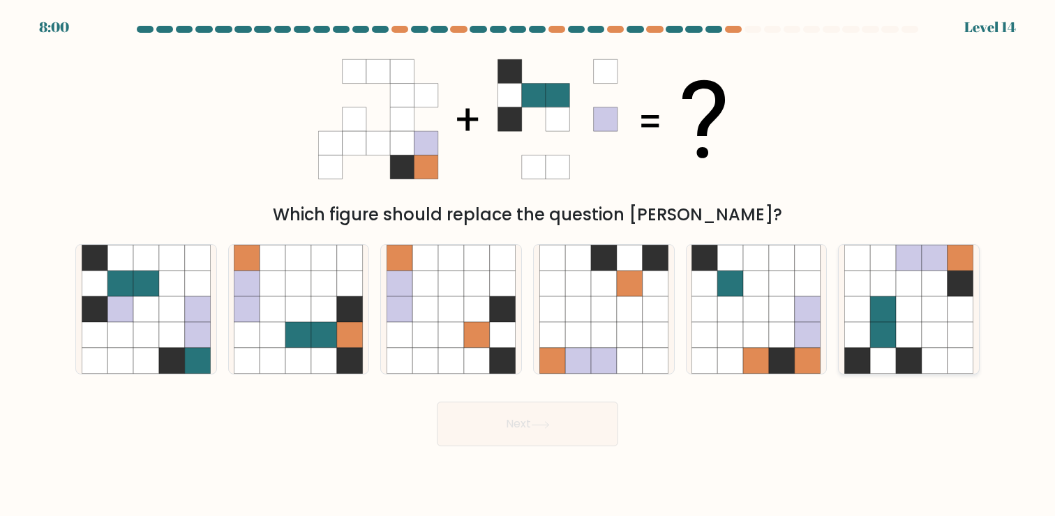
click at [916, 303] on icon at bounding box center [909, 309] width 26 height 26
click at [528, 265] on input "f." at bounding box center [527, 261] width 1 height 7
radio input "true"
click at [500, 427] on button "Next" at bounding box center [527, 424] width 181 height 45
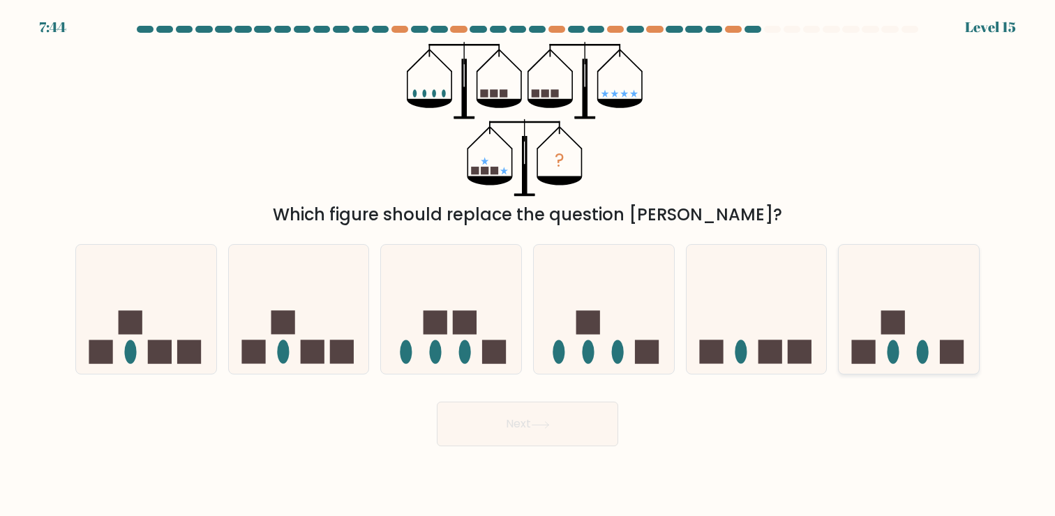
click at [879, 323] on icon at bounding box center [908, 310] width 140 height 116
click at [528, 265] on input "f." at bounding box center [527, 261] width 1 height 7
radio input "true"
click at [547, 430] on button "Next" at bounding box center [527, 424] width 181 height 45
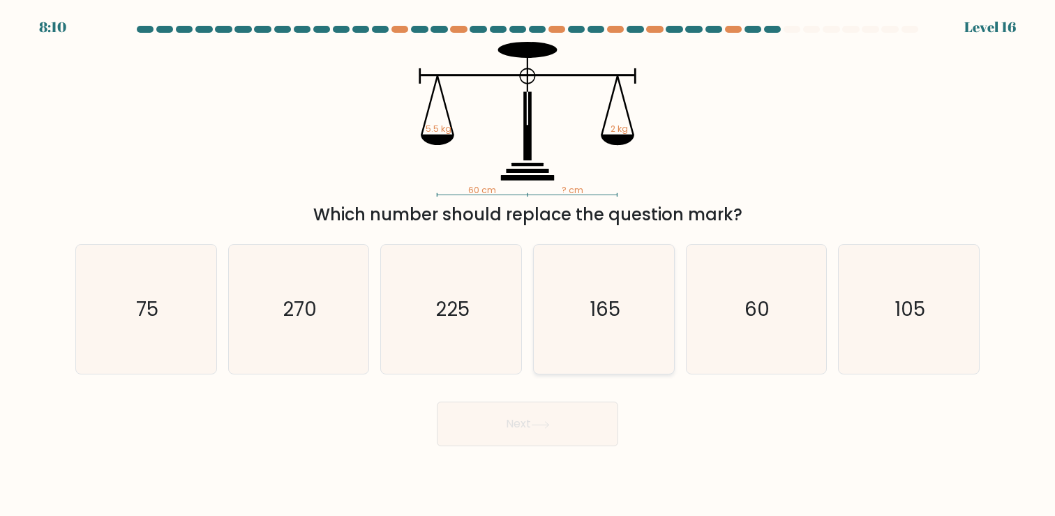
click at [561, 328] on icon "165" at bounding box center [603, 309] width 129 height 129
click at [528, 265] on input "d. 165" at bounding box center [527, 261] width 1 height 7
radio input "true"
click at [536, 448] on body "8:09 Level 16" at bounding box center [527, 258] width 1055 height 516
click at [550, 423] on icon at bounding box center [540, 425] width 19 height 8
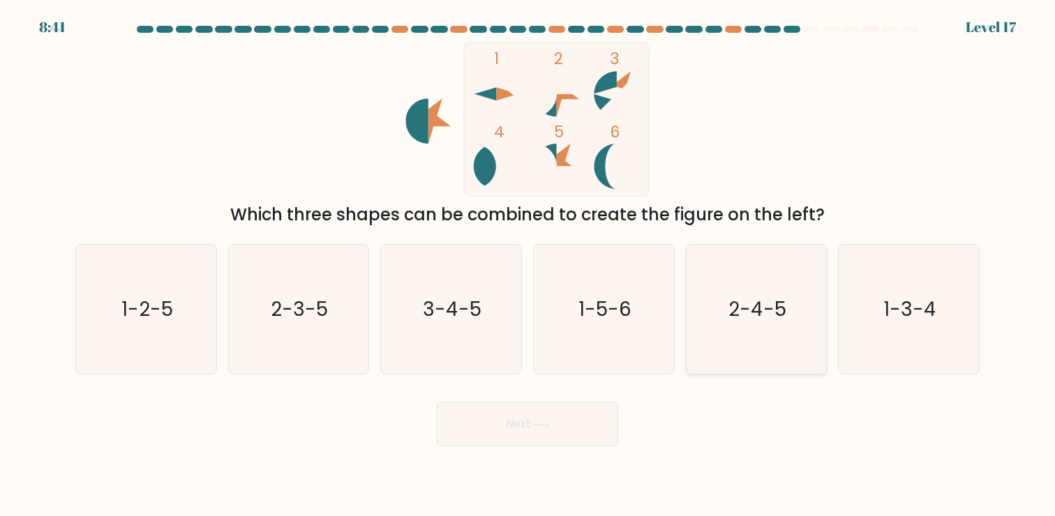
click at [734, 310] on text "2-4-5" at bounding box center [757, 309] width 58 height 27
click at [528, 265] on input "e. 2-4-5" at bounding box center [527, 261] width 1 height 7
radio input "true"
click at [545, 418] on button "Next" at bounding box center [527, 424] width 181 height 45
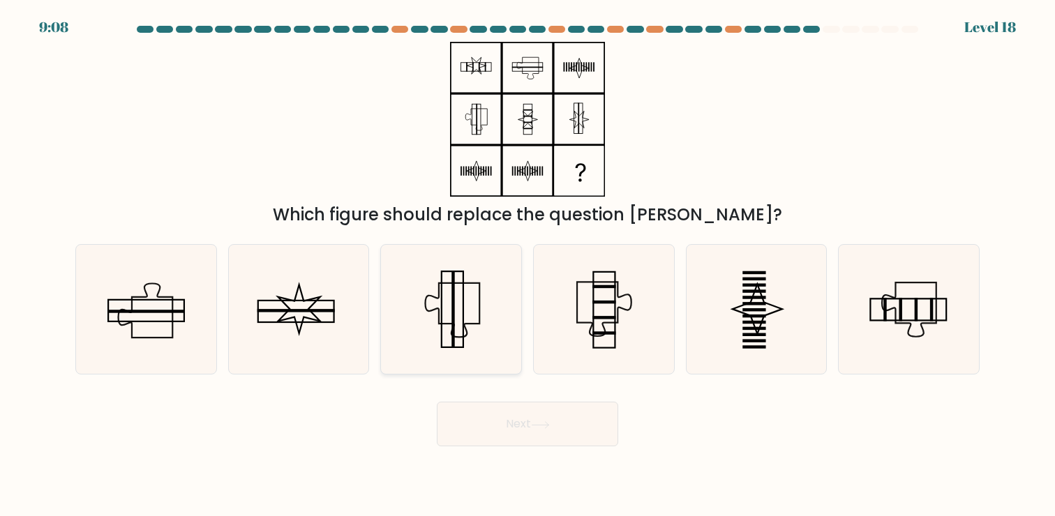
click at [442, 337] on icon at bounding box center [450, 309] width 129 height 129
click at [527, 265] on input "c." at bounding box center [527, 261] width 1 height 7
radio input "true"
click at [640, 305] on icon at bounding box center [603, 309] width 129 height 129
click at [528, 265] on input "d." at bounding box center [527, 261] width 1 height 7
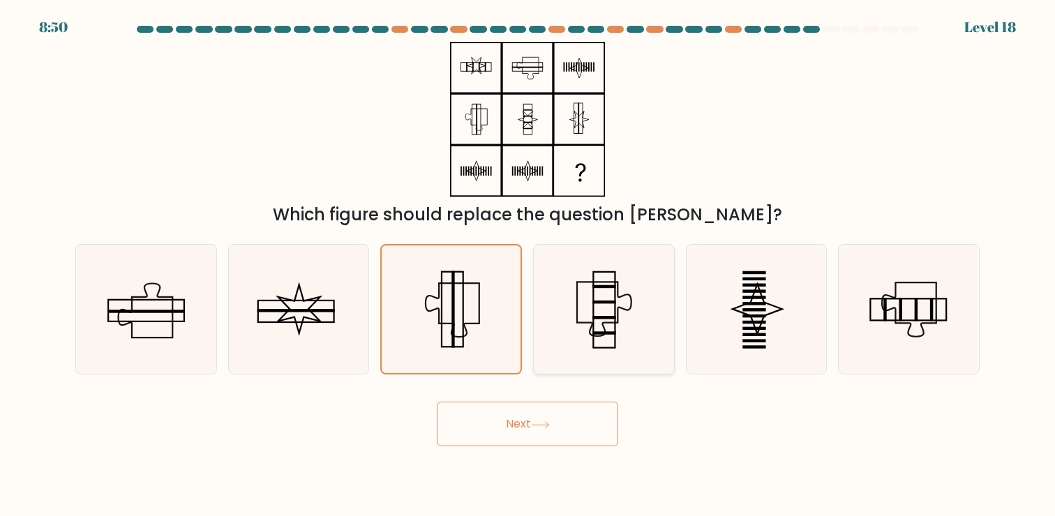
radio input "true"
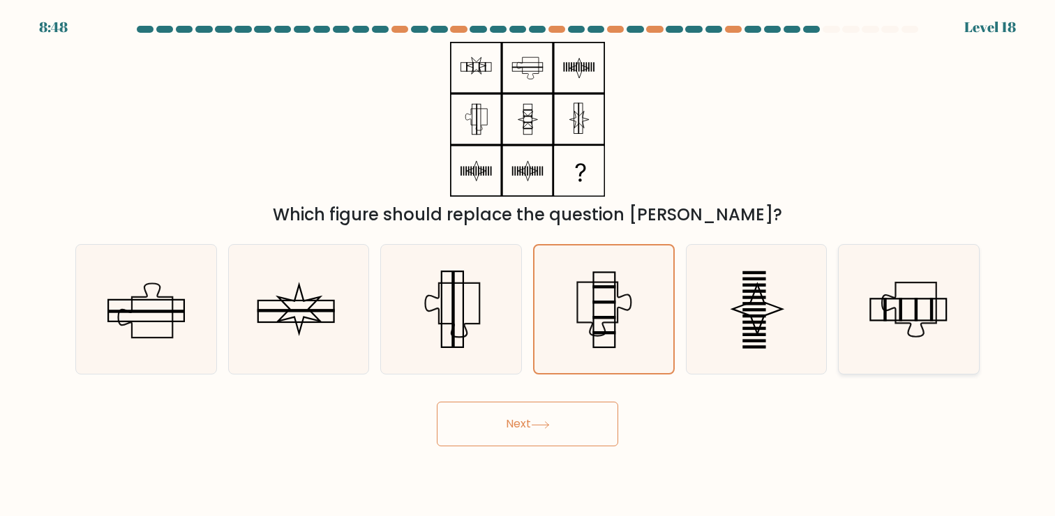
click at [883, 314] on rect at bounding box center [884, 309] width 3 height 23
click at [528, 265] on input "f." at bounding box center [527, 261] width 1 height 7
radio input "true"
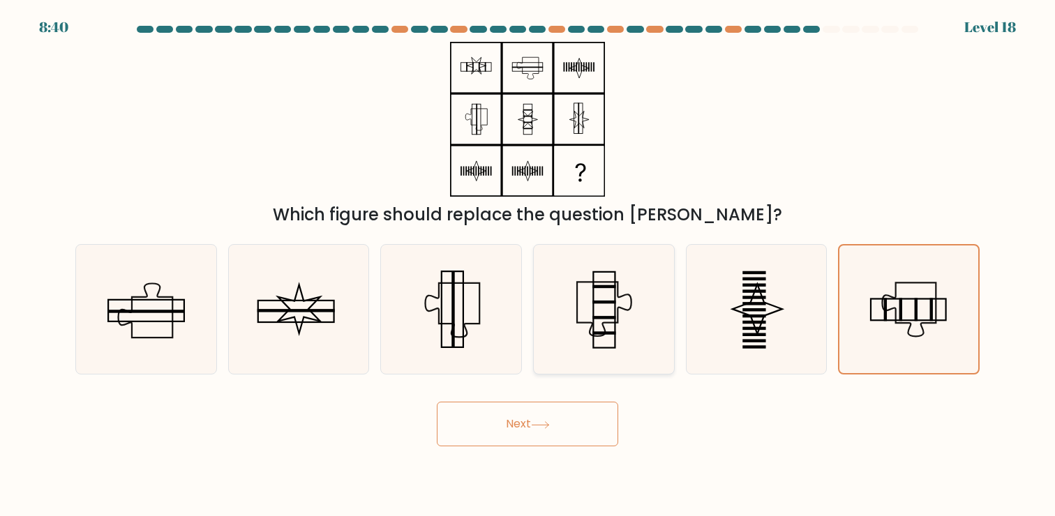
click at [596, 308] on icon at bounding box center [603, 309] width 129 height 129
click at [528, 265] on input "d." at bounding box center [527, 261] width 1 height 7
radio input "true"
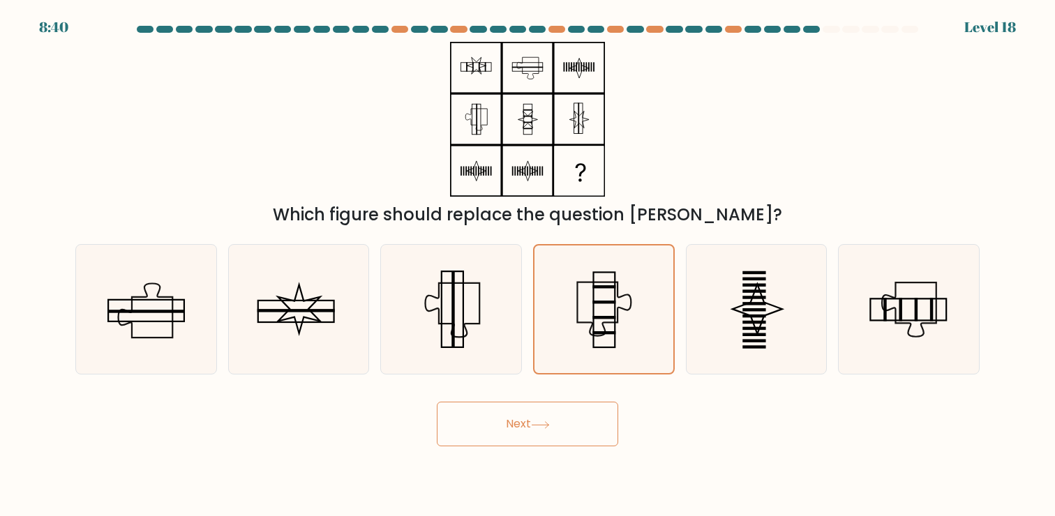
click at [524, 426] on button "Next" at bounding box center [527, 424] width 181 height 45
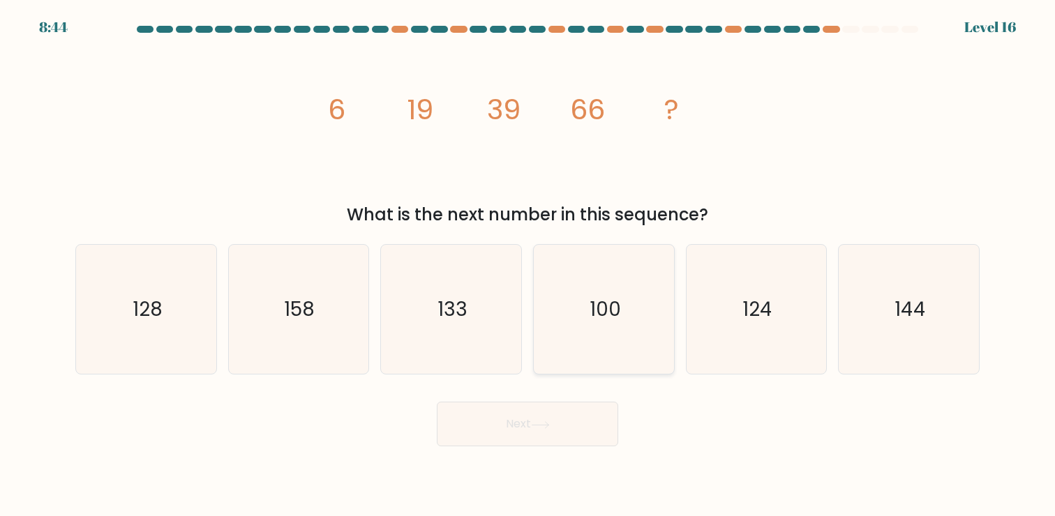
click at [626, 322] on icon "100" at bounding box center [603, 309] width 129 height 129
click at [528, 265] on input "d. 100" at bounding box center [527, 261] width 1 height 7
radio input "true"
click at [580, 424] on button "Next" at bounding box center [527, 424] width 181 height 45
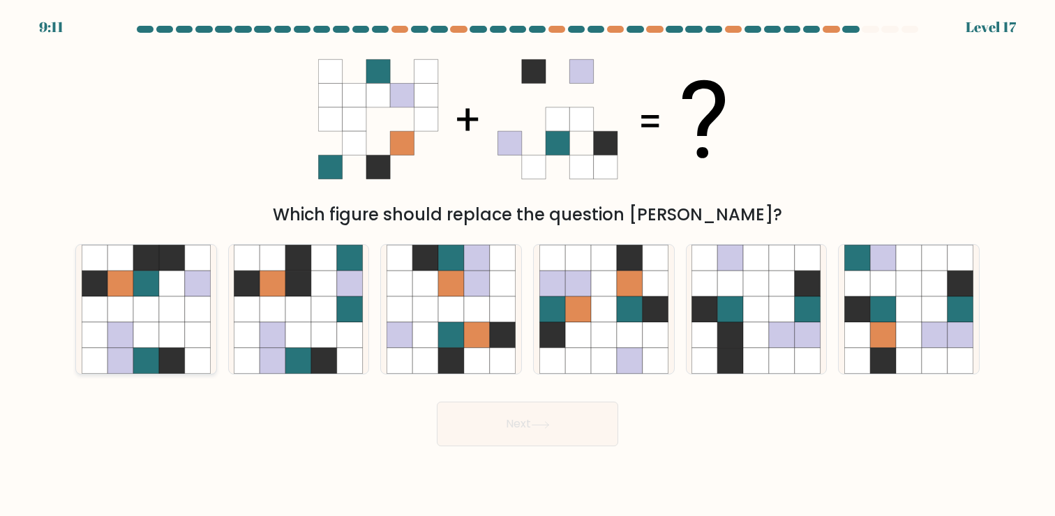
click at [135, 309] on icon at bounding box center [146, 309] width 26 height 26
click at [527, 265] on input "a." at bounding box center [527, 261] width 1 height 7
radio input "true"
click at [495, 439] on button "Next" at bounding box center [527, 424] width 181 height 45
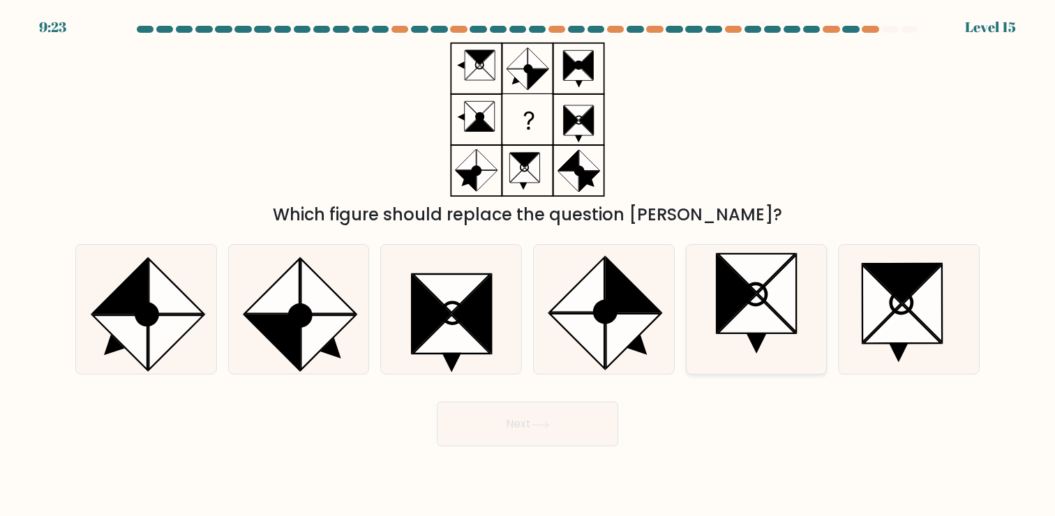
click at [764, 307] on icon at bounding box center [756, 314] width 77 height 39
click at [528, 265] on input "e." at bounding box center [527, 261] width 1 height 7
radio input "true"
click at [521, 431] on button "Next" at bounding box center [527, 424] width 181 height 45
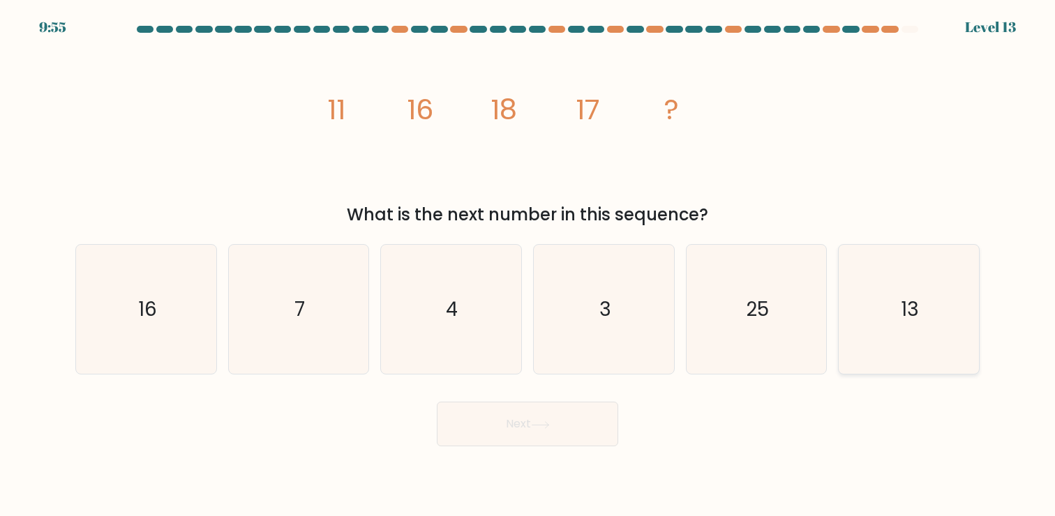
click at [882, 296] on icon "13" at bounding box center [908, 309] width 129 height 129
click at [528, 265] on input "f. 13" at bounding box center [527, 261] width 1 height 7
radio input "true"
click at [558, 424] on button "Next" at bounding box center [527, 424] width 181 height 45
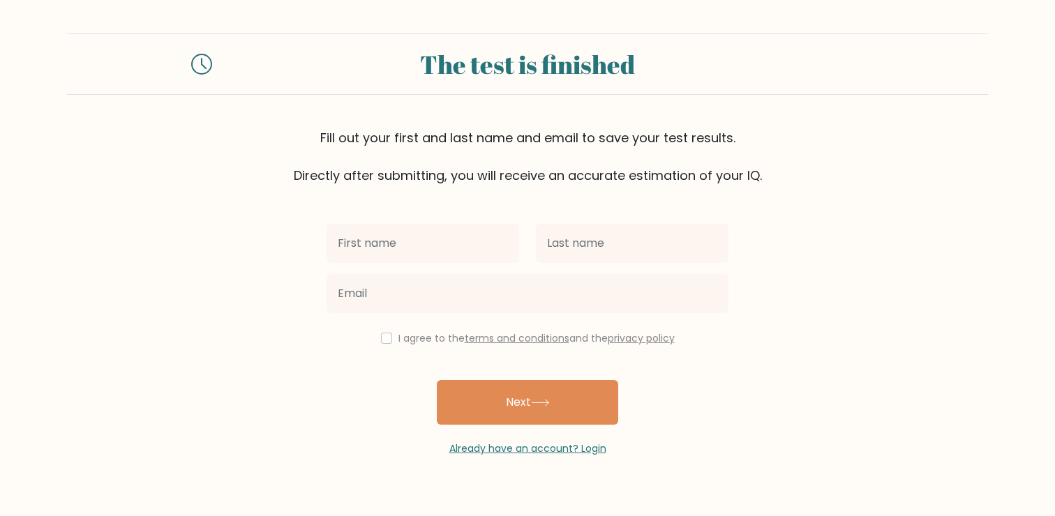
click at [417, 249] on input "text" at bounding box center [422, 243] width 192 height 39
type input "David"
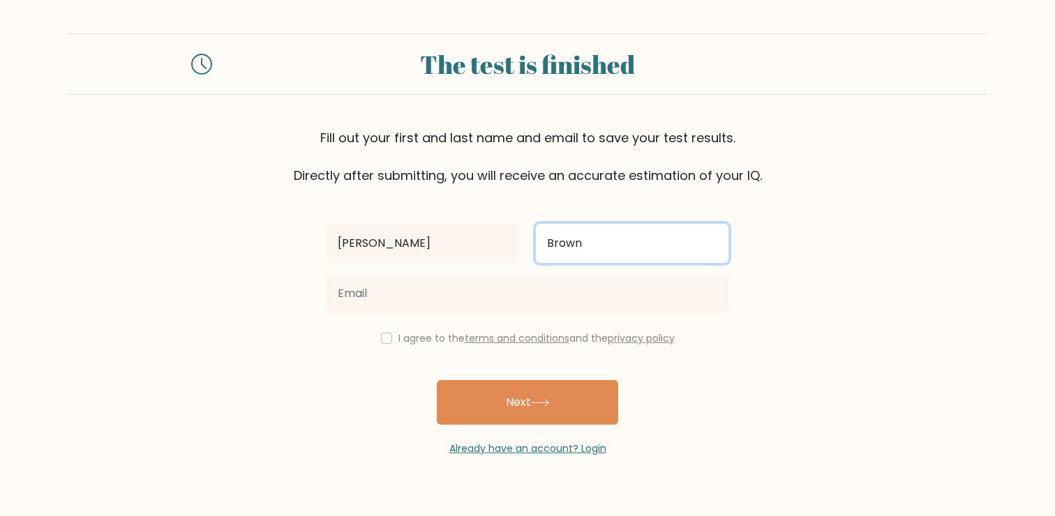
type input "Brown"
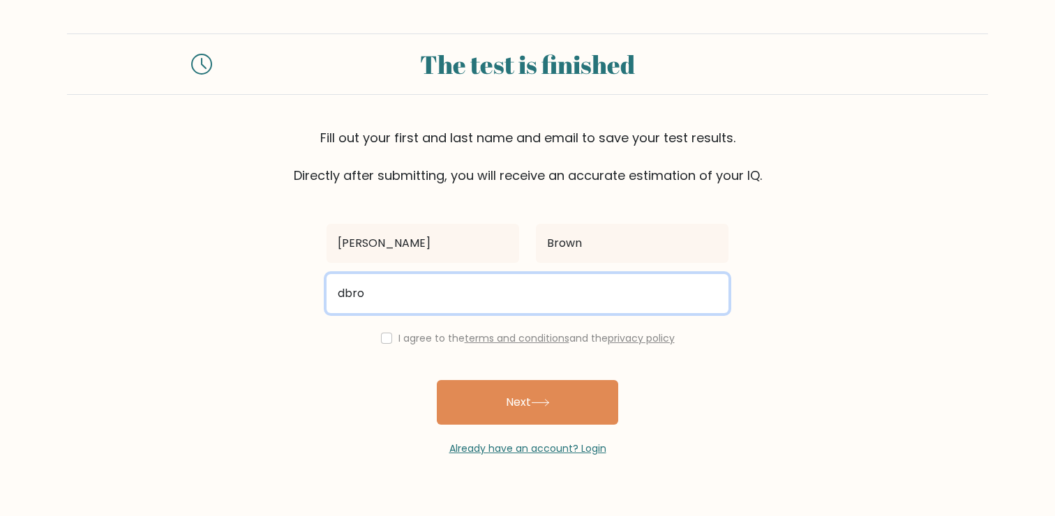
type input "dbrown.bbw@gmail.com"
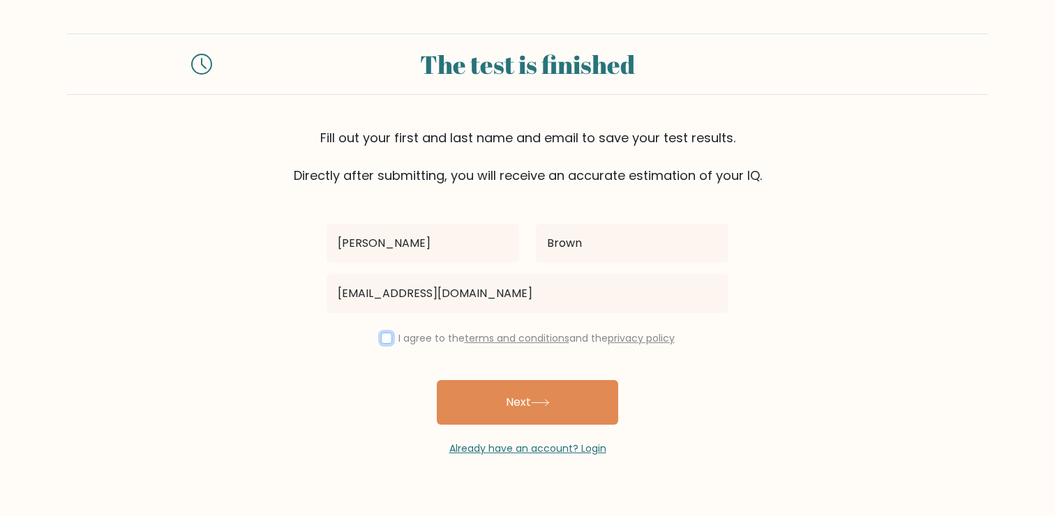
click at [381, 333] on input "checkbox" at bounding box center [386, 338] width 11 height 11
checkbox input "true"
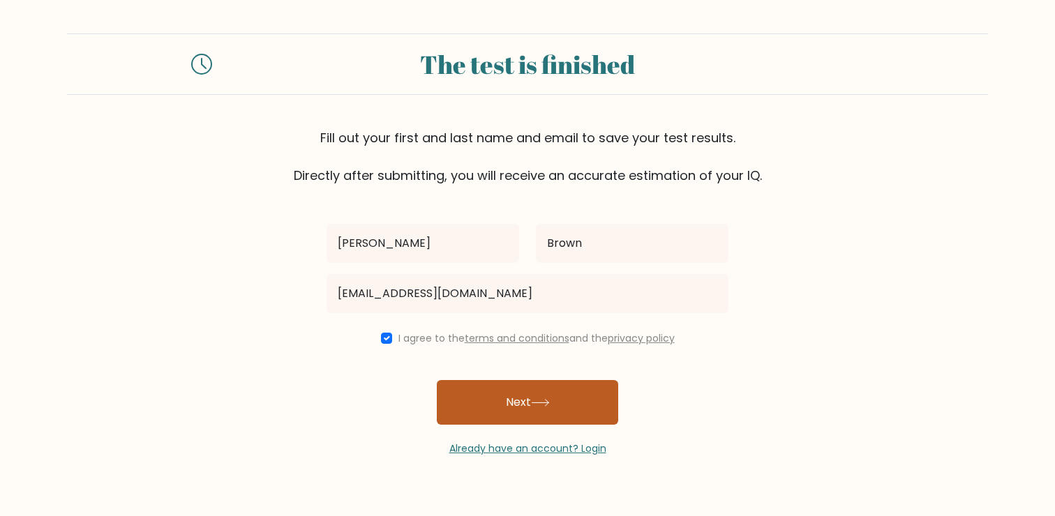
click at [453, 385] on button "Next" at bounding box center [527, 402] width 181 height 45
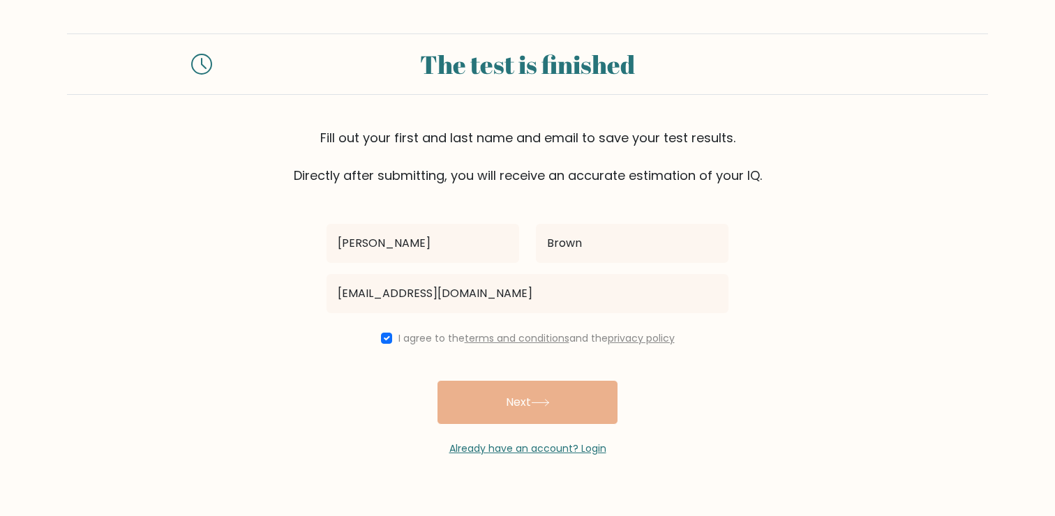
click at [478, 402] on div "David Brown dbrown.bbw@gmail.com I agree to the terms and conditions and the pr…" at bounding box center [527, 320] width 418 height 271
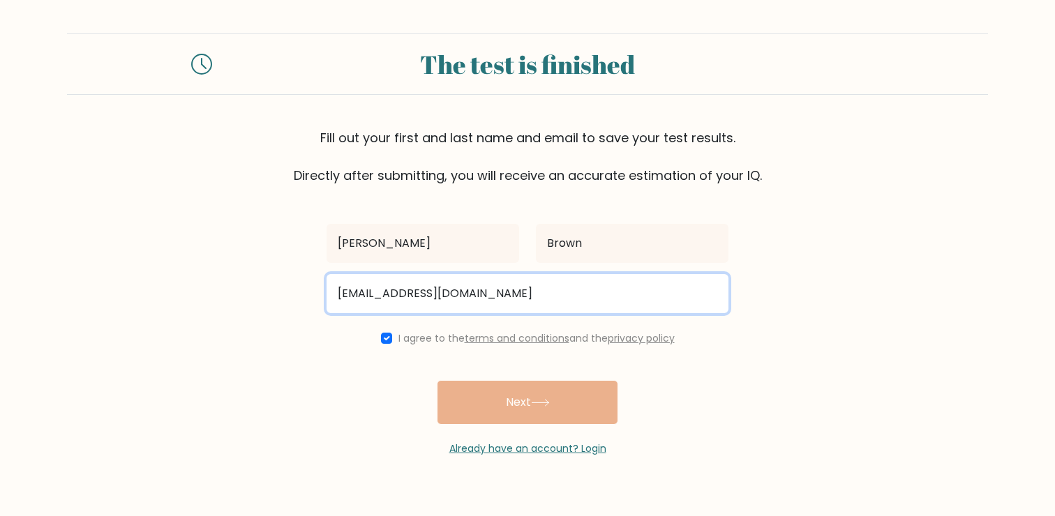
click at [478, 288] on input "dbrown.bbw@gmail.com" at bounding box center [527, 293] width 402 height 39
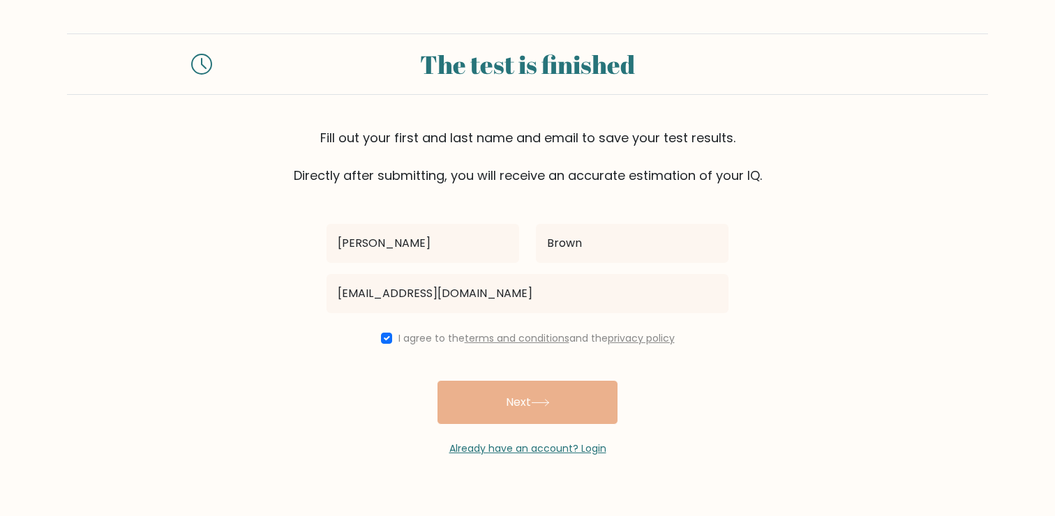
click at [506, 386] on div "David Brown dbrown.bbw@gmail.com I agree to the terms and conditions and the pr…" at bounding box center [527, 320] width 418 height 271
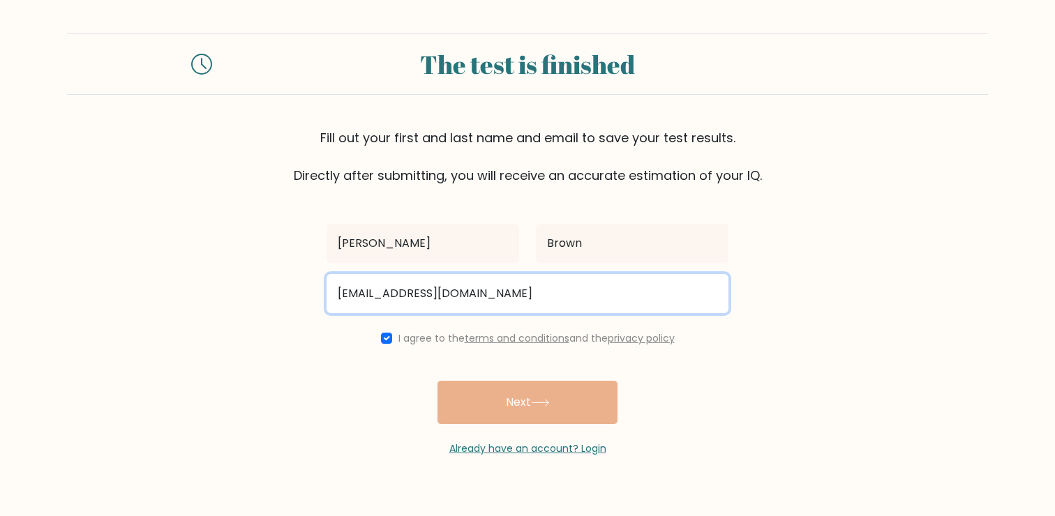
click at [439, 282] on input "dbrown.bbw@gmail.com" at bounding box center [527, 293] width 402 height 39
click at [526, 290] on input "dbrown.bbw@gmail.com" at bounding box center [527, 293] width 402 height 39
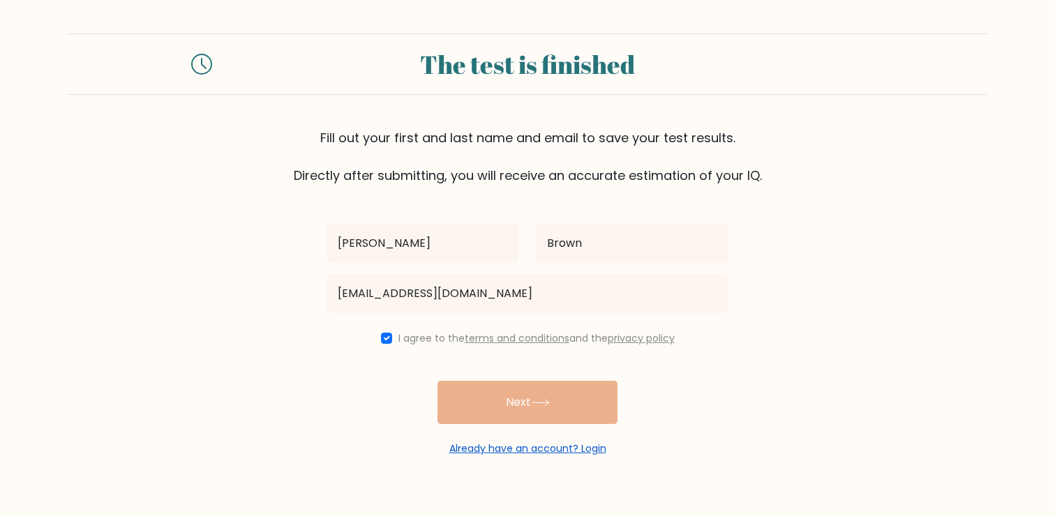
click at [523, 441] on link "Already have an account? Login" at bounding box center [527, 448] width 157 height 14
click at [534, 445] on link "Already have an account? Login" at bounding box center [527, 448] width 157 height 14
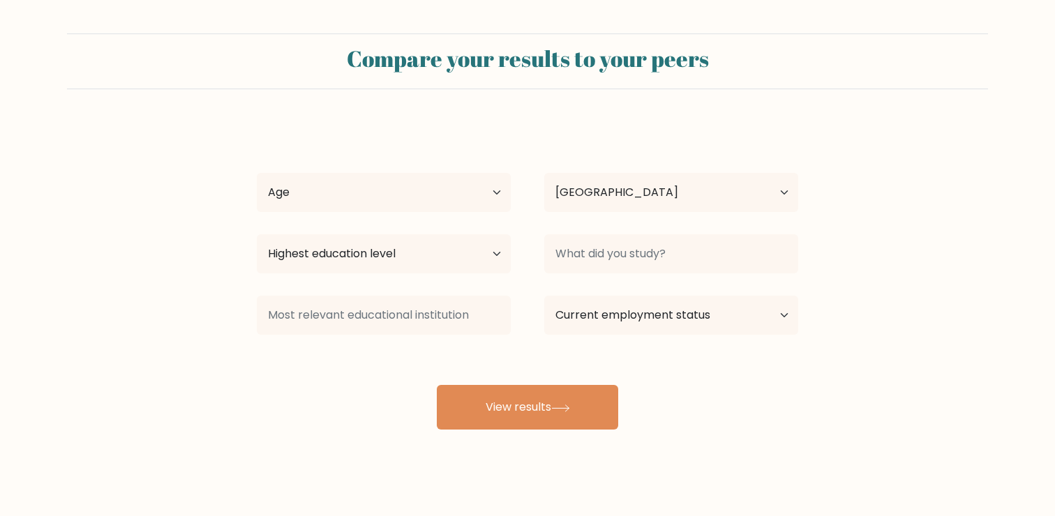
select select "AU"
click at [490, 195] on select "Age Under 18 years old 18-24 years old 25-34 years old 35-44 years old 45-54 ye…" at bounding box center [384, 192] width 254 height 39
select select "25_34"
click at [481, 262] on select "Highest education level No schooling Primary Lower Secondary Upper Secondary Oc…" at bounding box center [384, 253] width 254 height 39
select select "bachelors_degree"
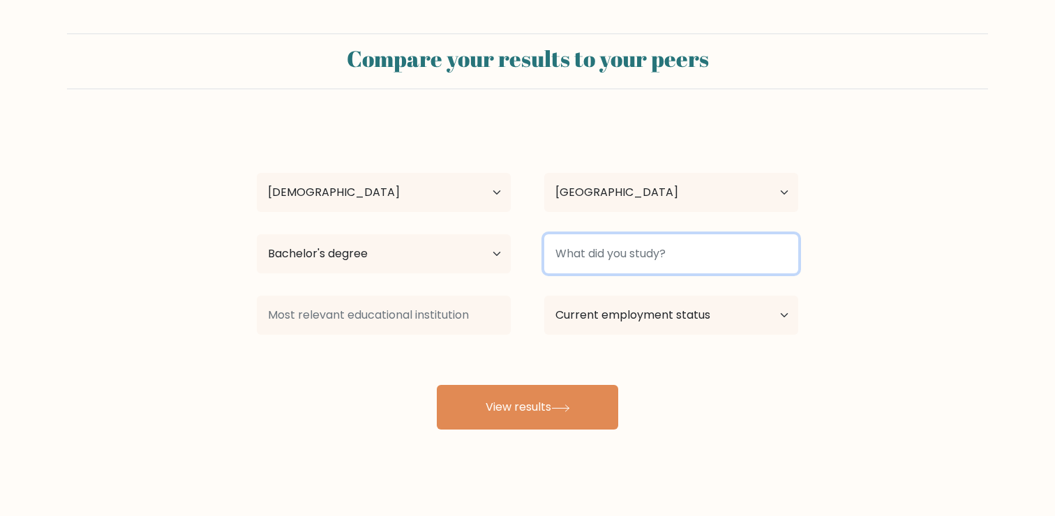
click at [646, 255] on input at bounding box center [671, 253] width 254 height 39
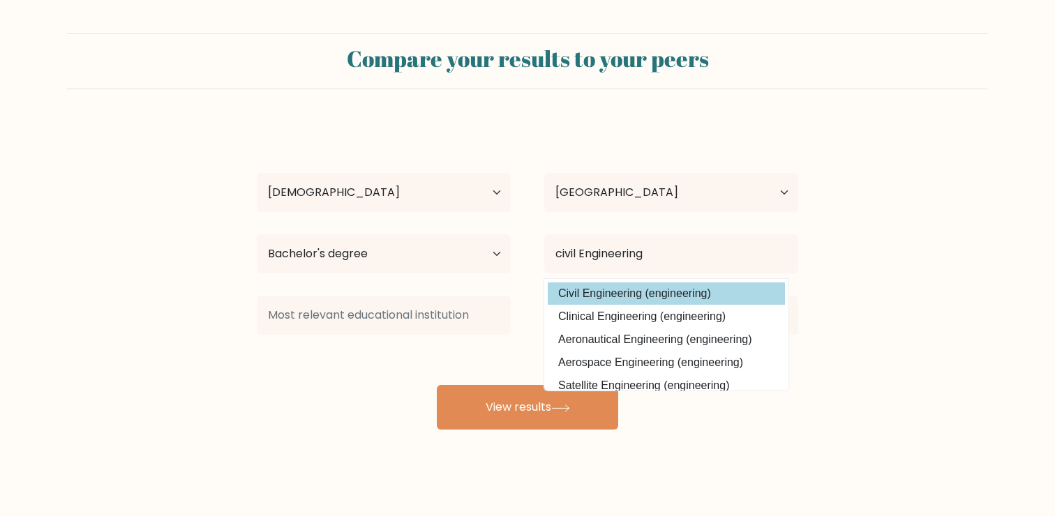
click at [610, 298] on option "Civil Engineering (engineering)" at bounding box center [665, 293] width 237 height 22
type input "Civil Engineering"
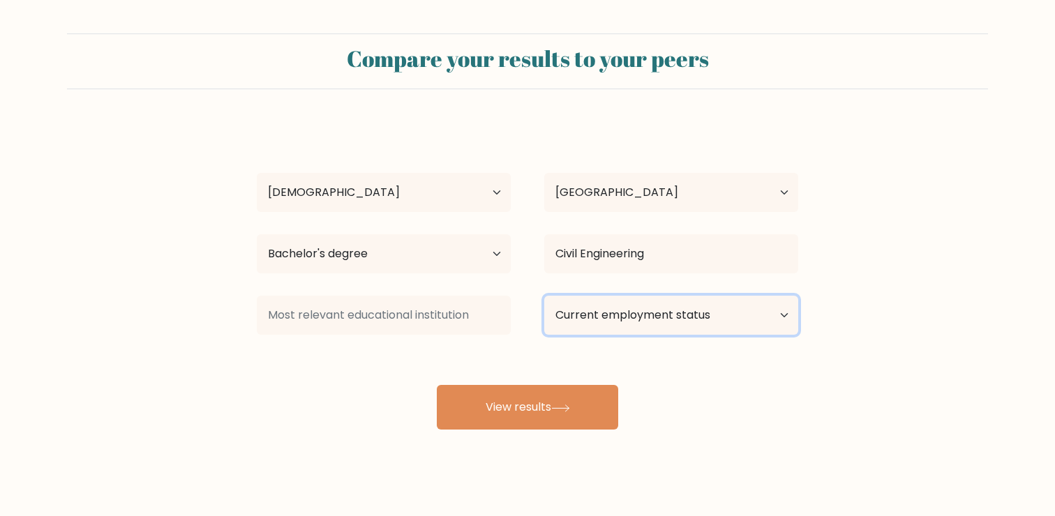
click at [617, 309] on select "Current employment status Employed Student Retired Other / prefer not to answer" at bounding box center [671, 315] width 254 height 39
select select "employed"
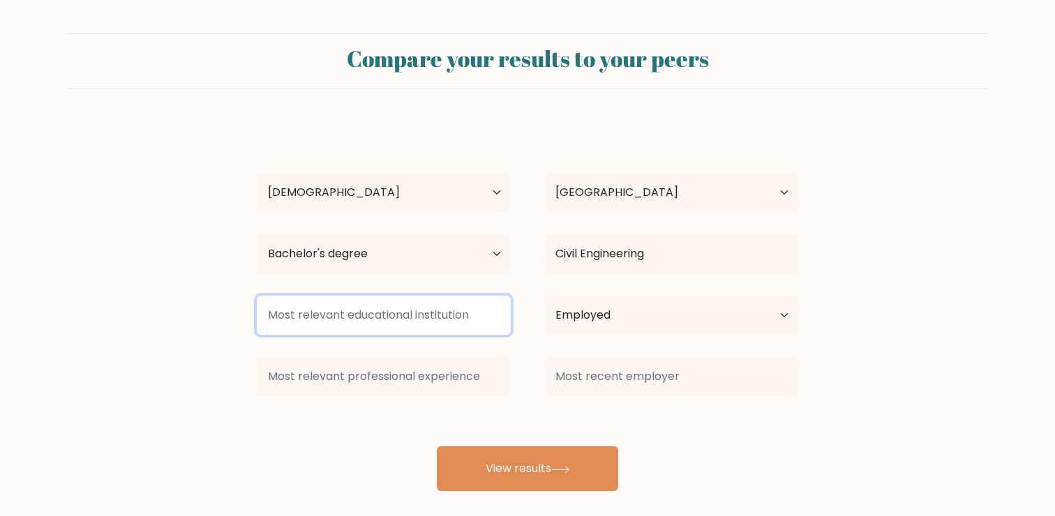
click at [414, 322] on input at bounding box center [384, 315] width 254 height 39
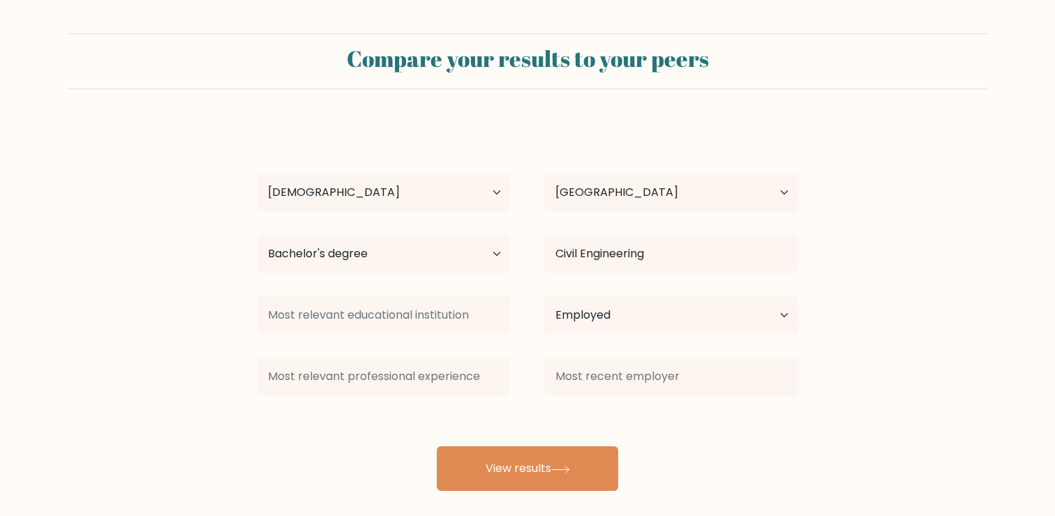
click at [543, 430] on div "David Brown Age Under 18 years old 18-24 years old 25-34 years old 35-44 years …" at bounding box center [527, 307] width 558 height 368
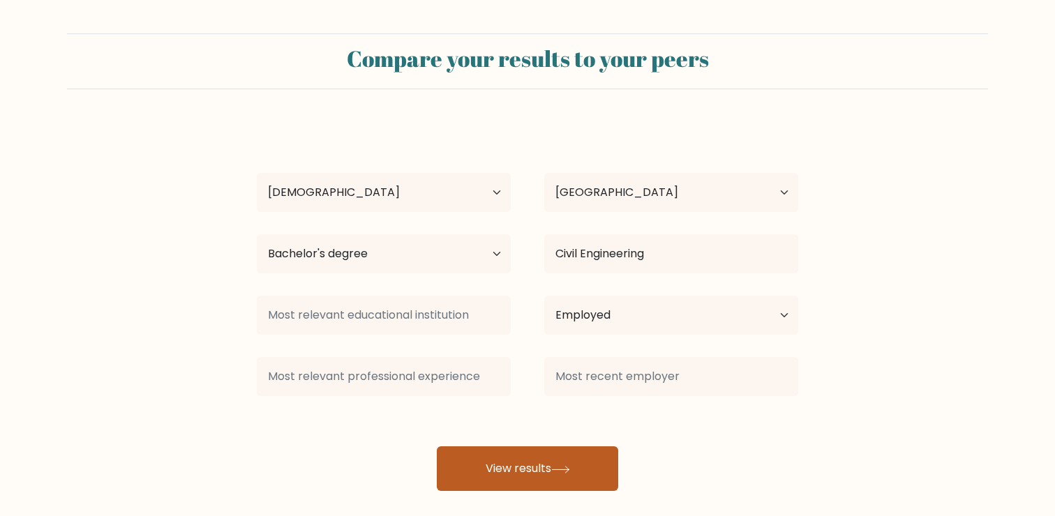
click at [524, 457] on button "View results" at bounding box center [527, 468] width 181 height 45
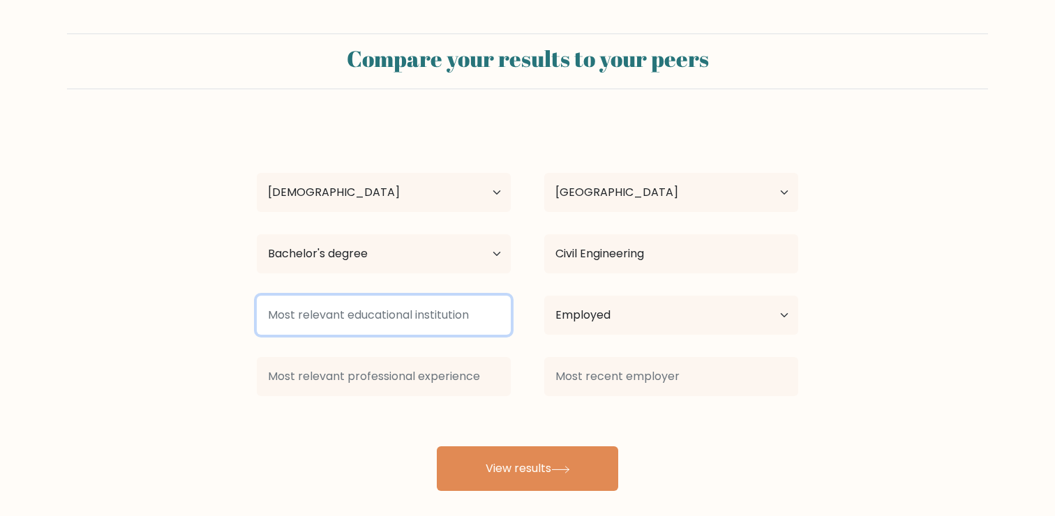
click at [361, 318] on input at bounding box center [384, 315] width 254 height 39
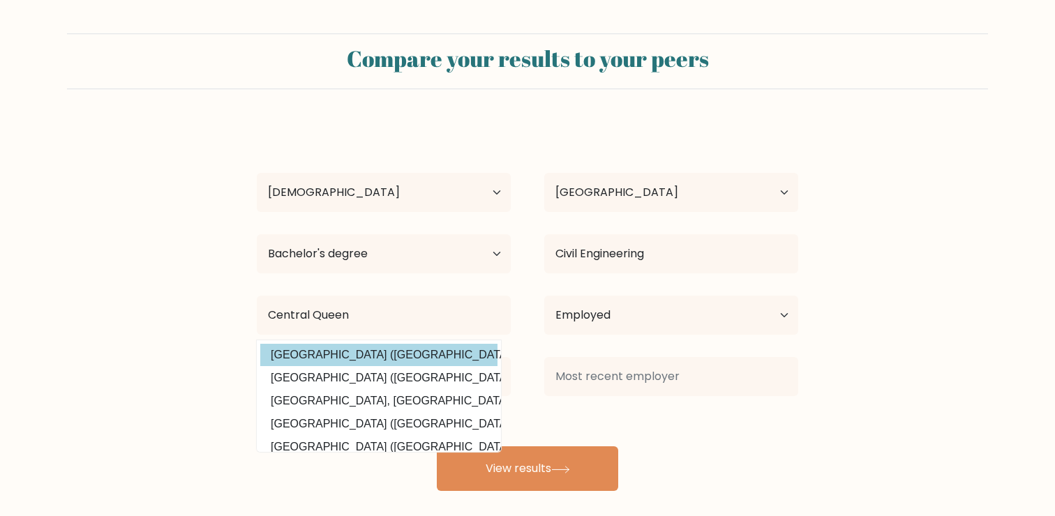
click at [364, 348] on option "[GEOGRAPHIC_DATA] ([GEOGRAPHIC_DATA])" at bounding box center [378, 355] width 237 height 22
type input "[GEOGRAPHIC_DATA]"
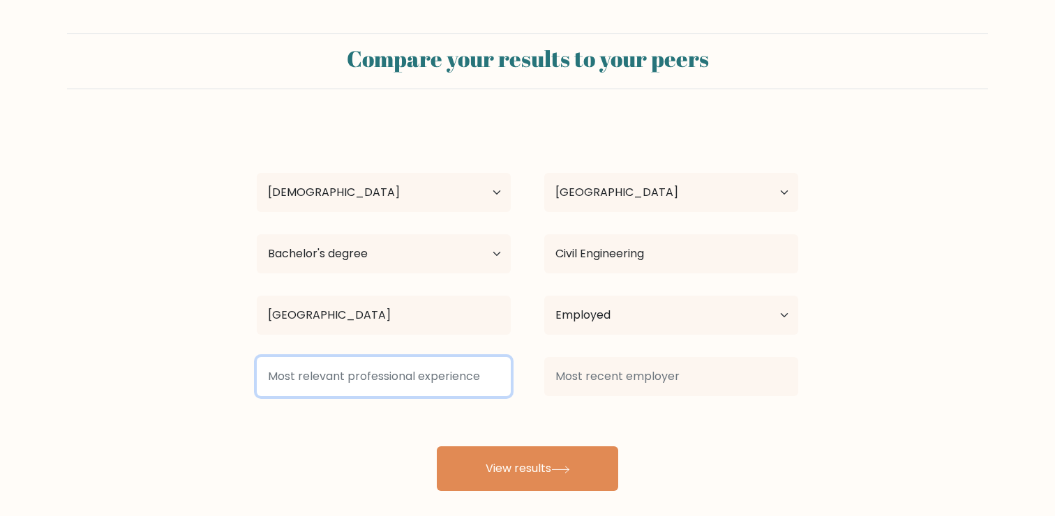
click at [412, 387] on input at bounding box center [384, 376] width 254 height 39
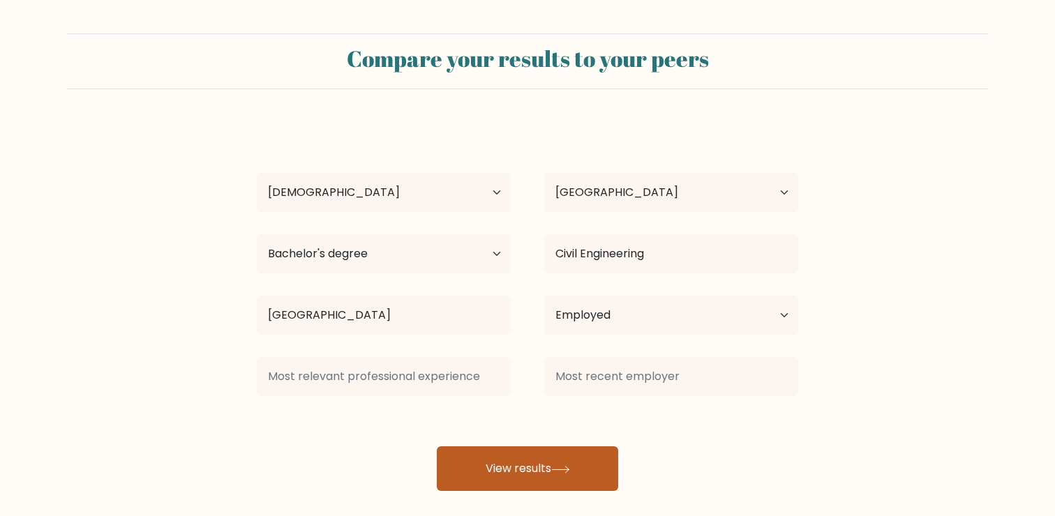
click at [498, 456] on button "View results" at bounding box center [527, 468] width 181 height 45
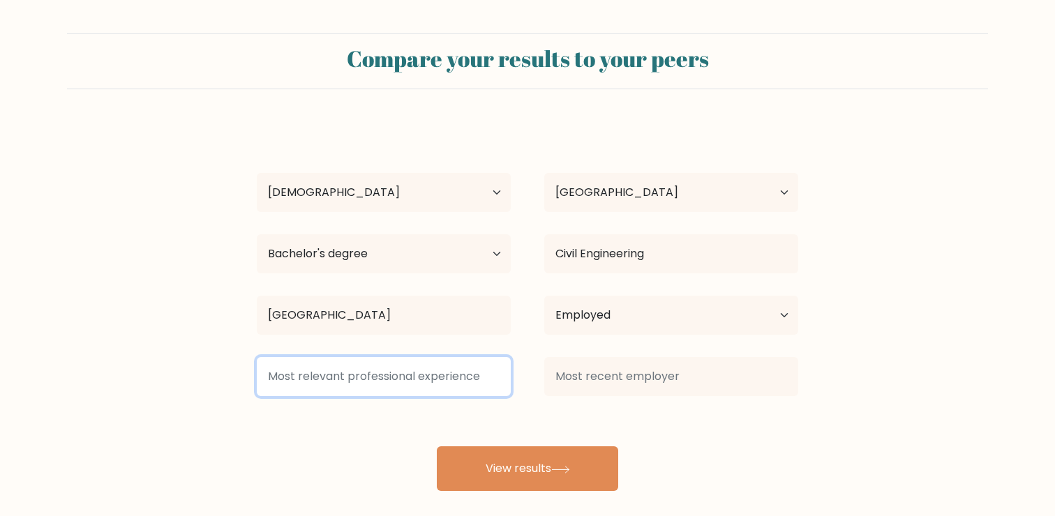
click at [385, 372] on input at bounding box center [384, 376] width 254 height 39
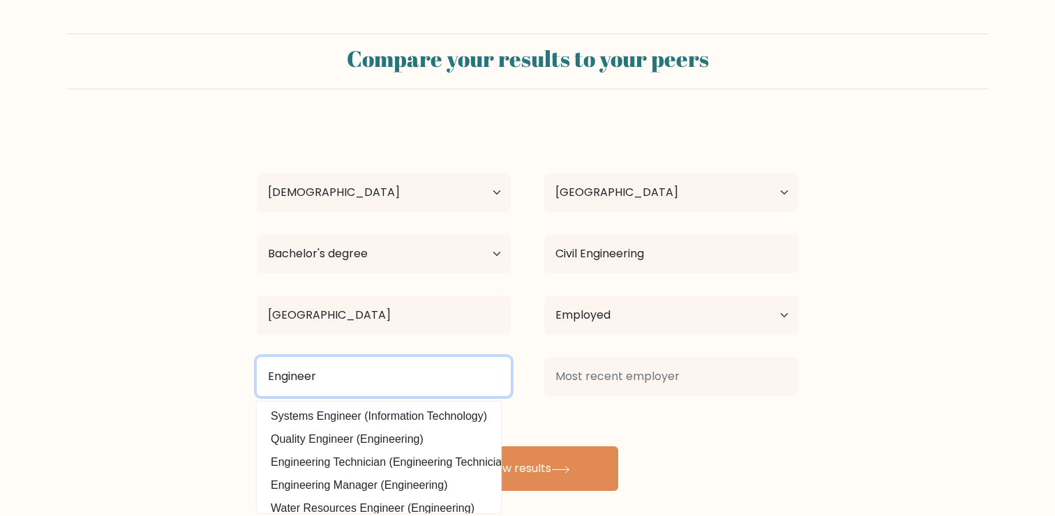
type input "Engineer"
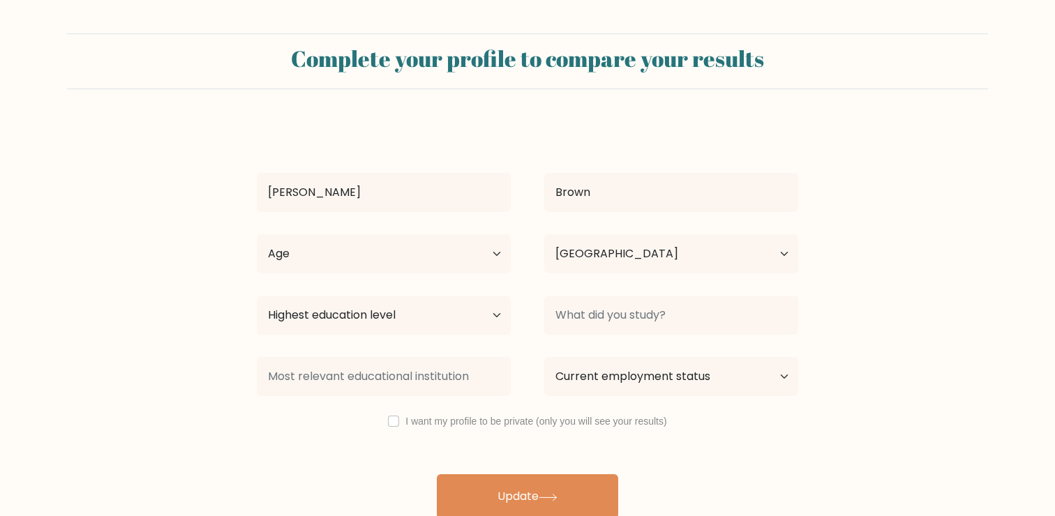
select select "AU"
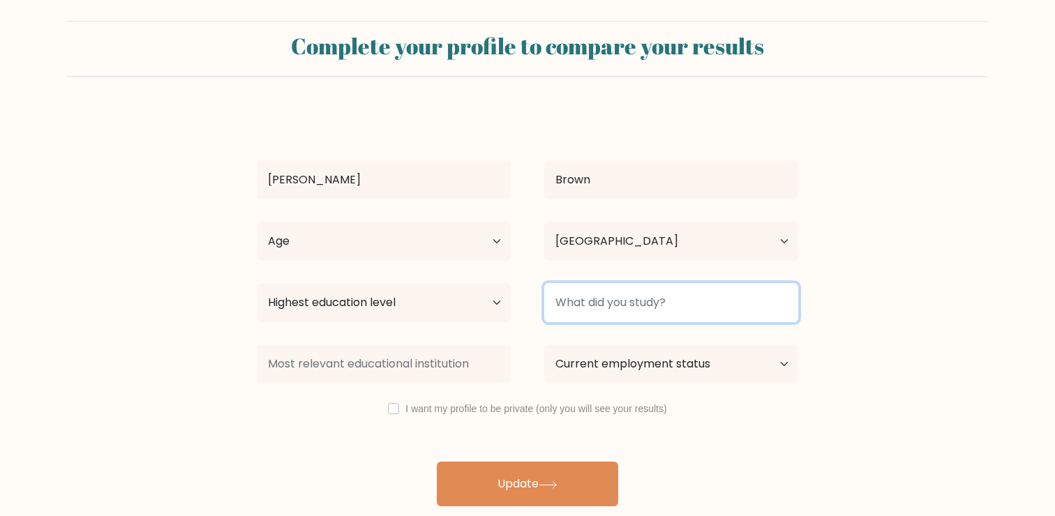
click at [608, 301] on input at bounding box center [671, 302] width 254 height 39
type input "V"
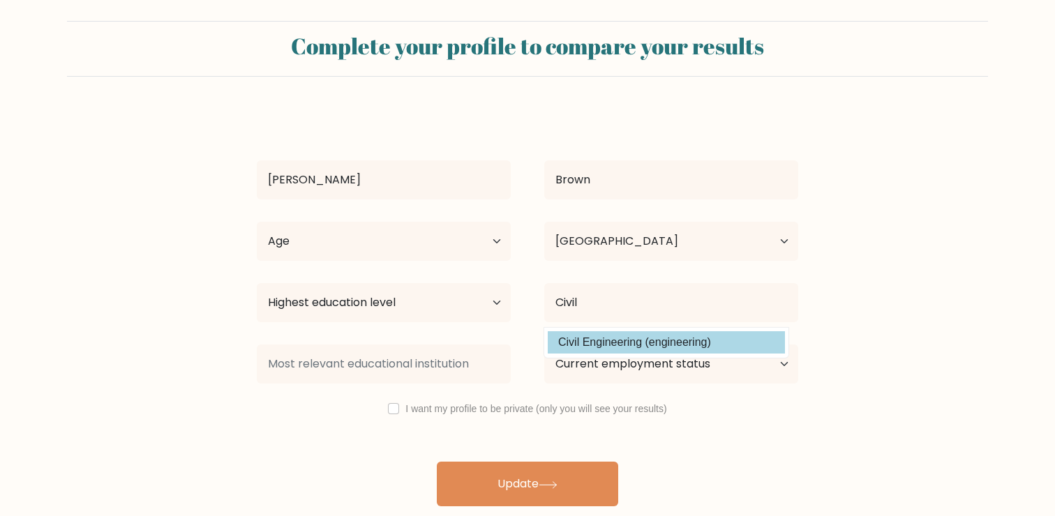
click at [640, 334] on option "Civil Engineering (engineering)" at bounding box center [665, 342] width 237 height 22
type input "Civil Engineering"
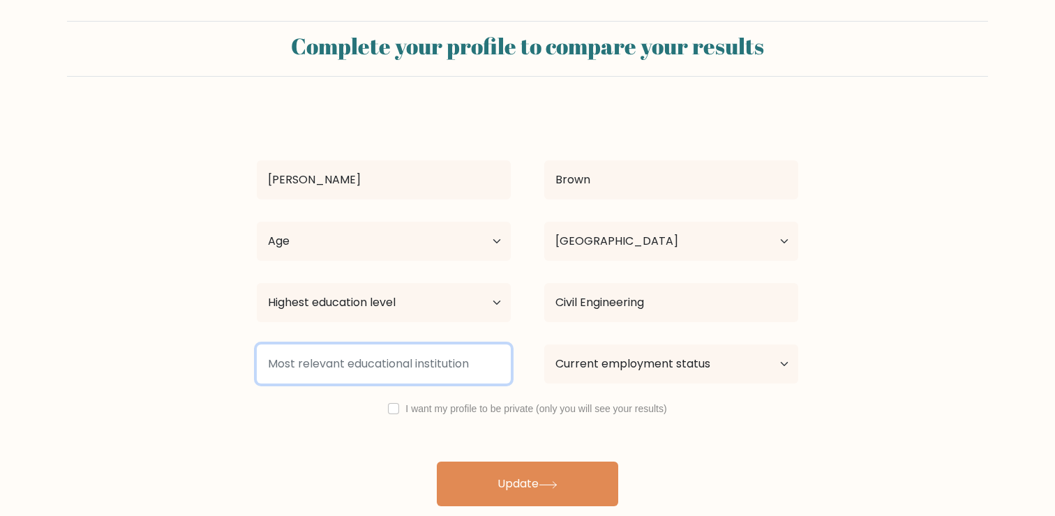
click at [427, 359] on input at bounding box center [384, 364] width 254 height 39
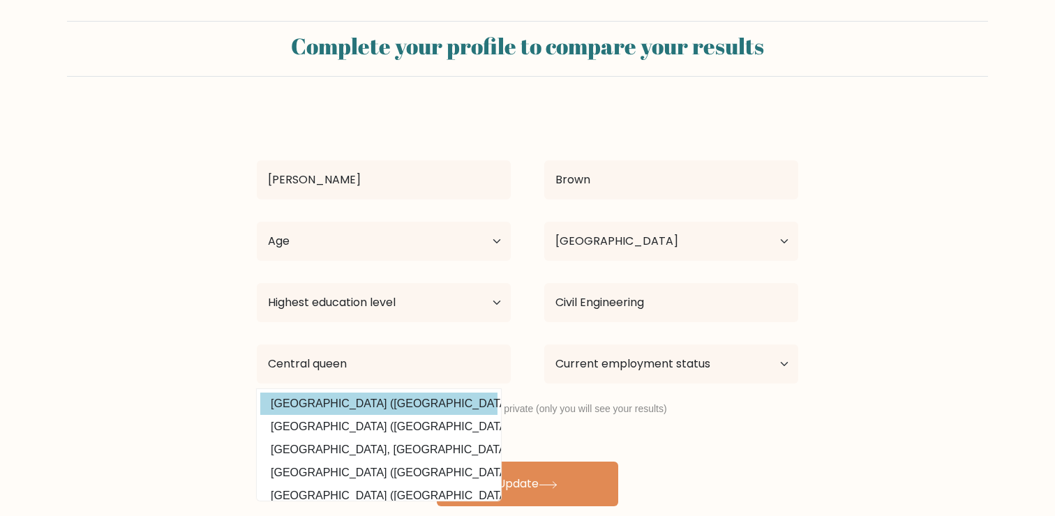
click at [405, 400] on option "[GEOGRAPHIC_DATA] ([GEOGRAPHIC_DATA])" at bounding box center [378, 404] width 237 height 22
type input "[GEOGRAPHIC_DATA]"
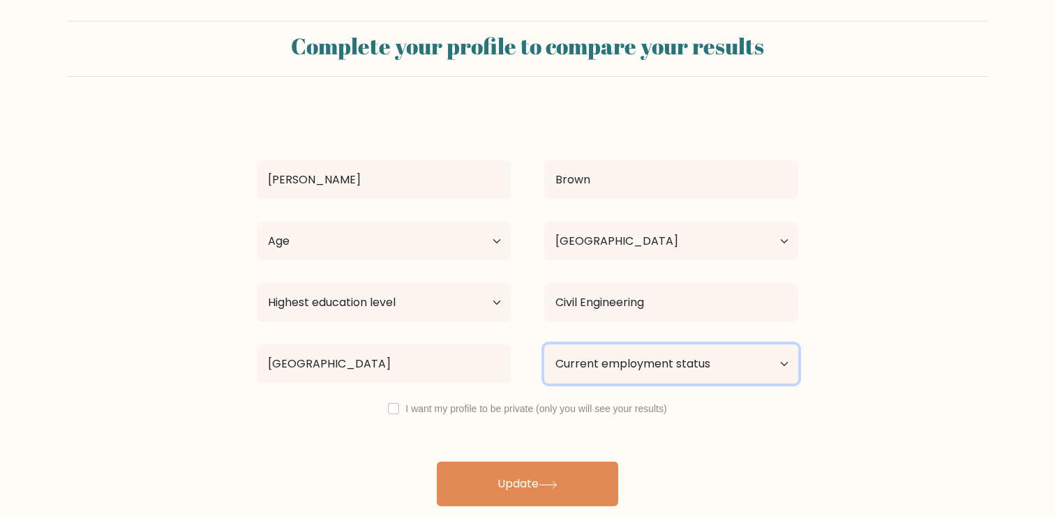
click at [596, 366] on select "Current employment status Employed Student Retired Other / prefer not to answer" at bounding box center [671, 364] width 254 height 39
select select "employed"
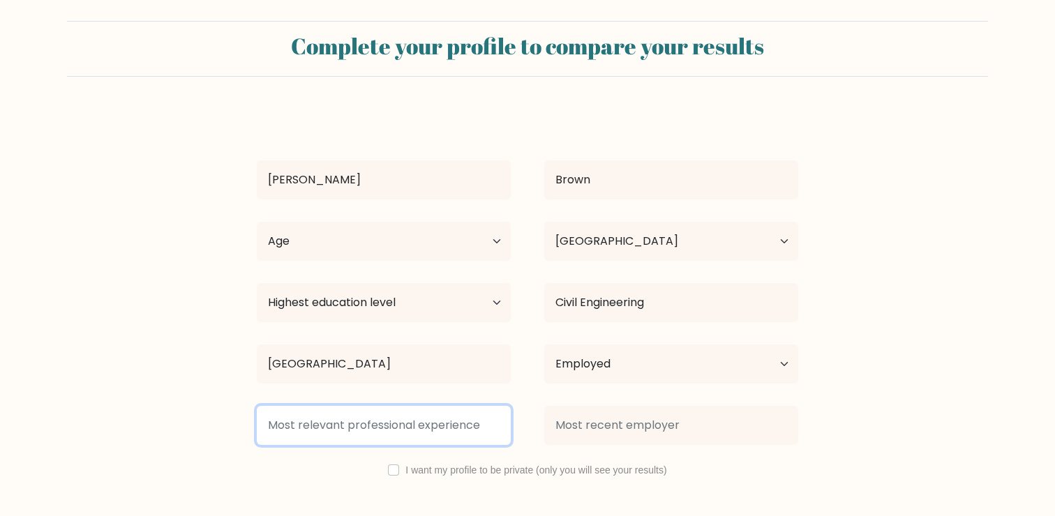
click at [403, 423] on input at bounding box center [384, 425] width 254 height 39
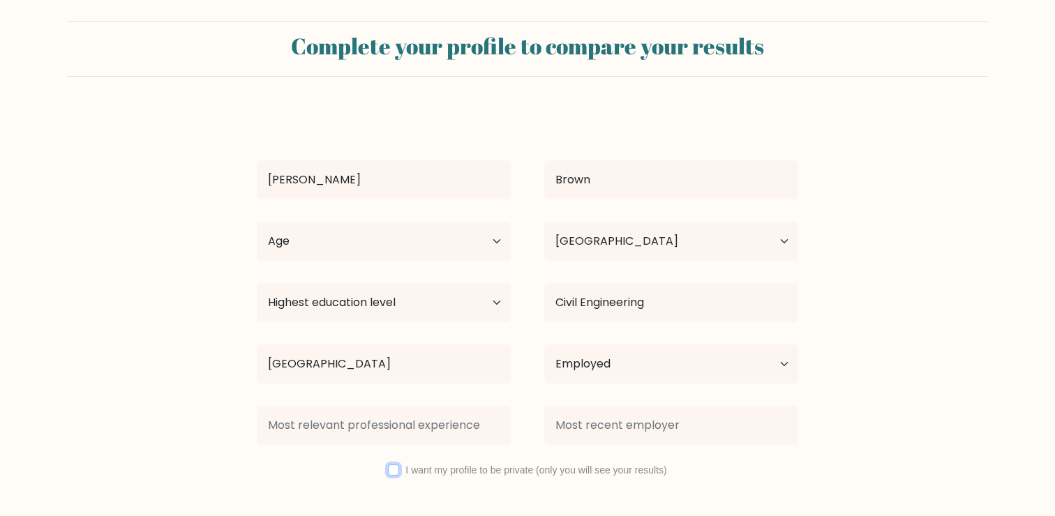
click at [392, 472] on input "checkbox" at bounding box center [393, 470] width 11 height 11
checkbox input "true"
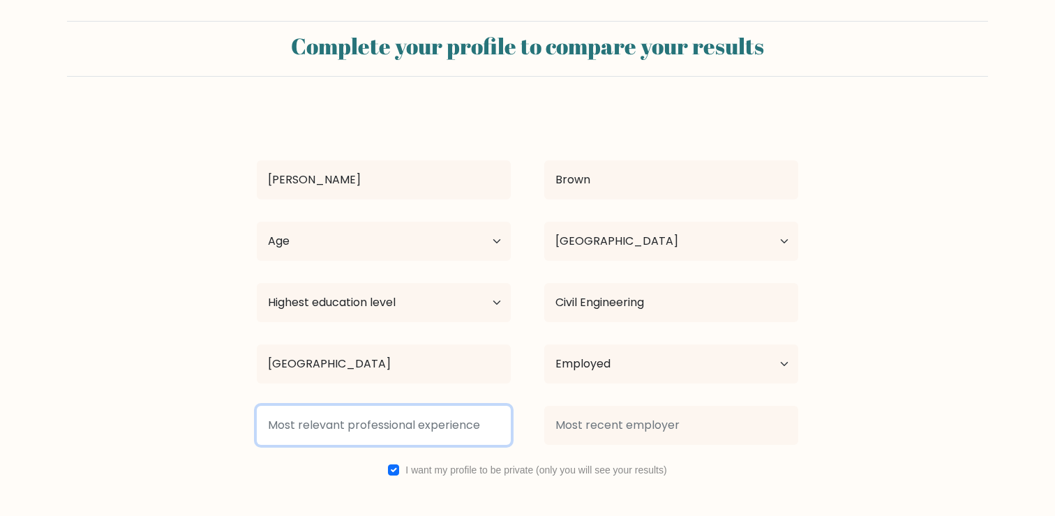
click at [393, 430] on input at bounding box center [384, 425] width 254 height 39
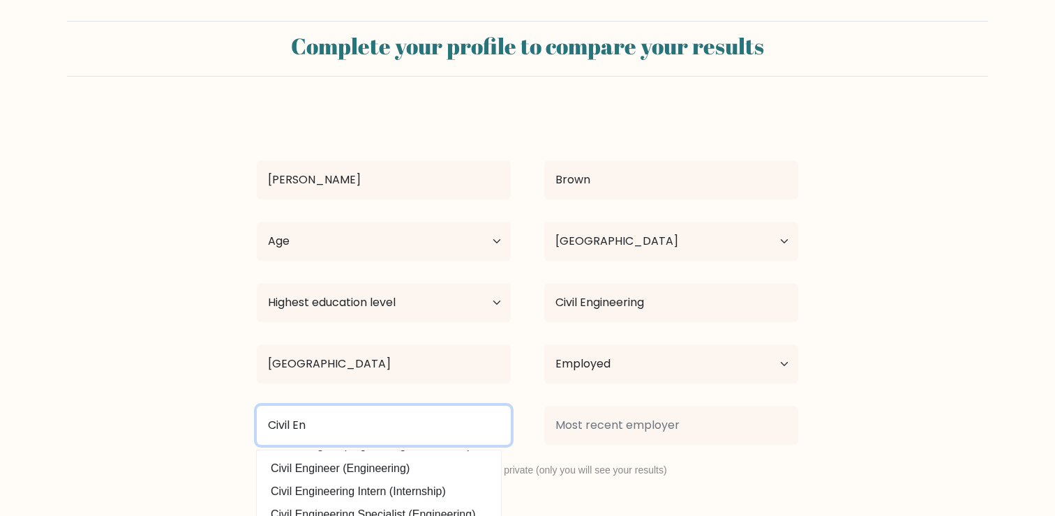
scroll to position [51, 0]
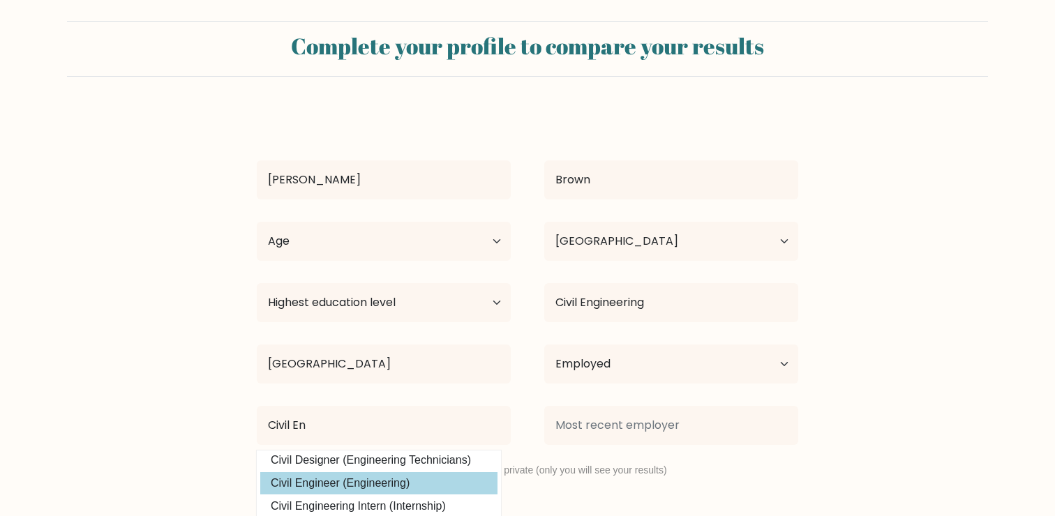
click at [324, 478] on option "Civil Engineer (Engineering)" at bounding box center [378, 483] width 237 height 22
type input "Civil Engineer"
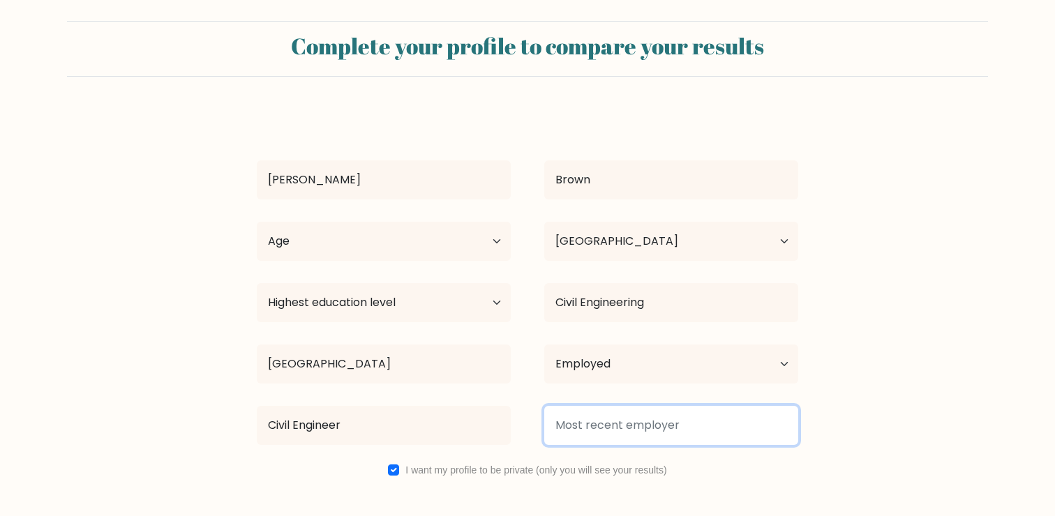
click at [584, 424] on input at bounding box center [671, 425] width 254 height 39
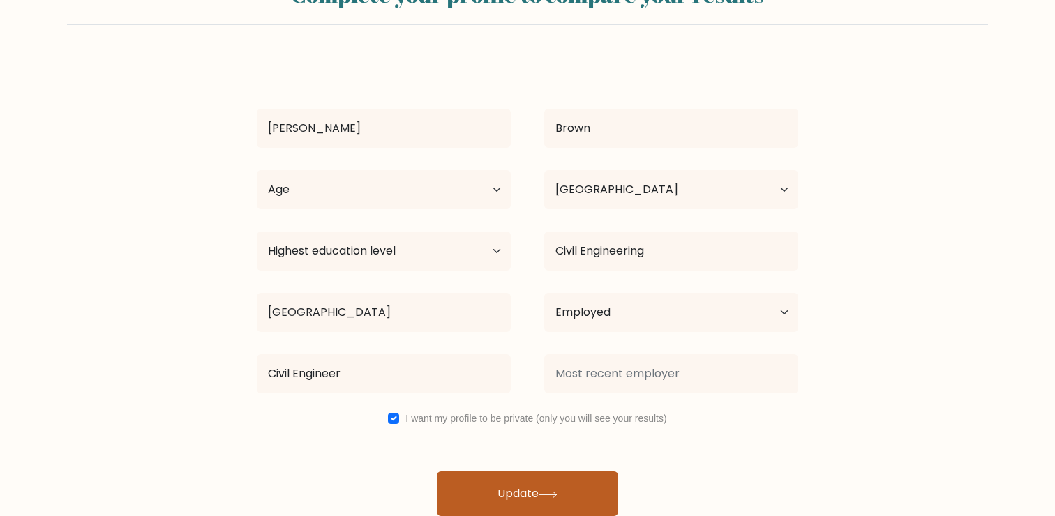
click at [504, 485] on button "Update" at bounding box center [527, 493] width 181 height 45
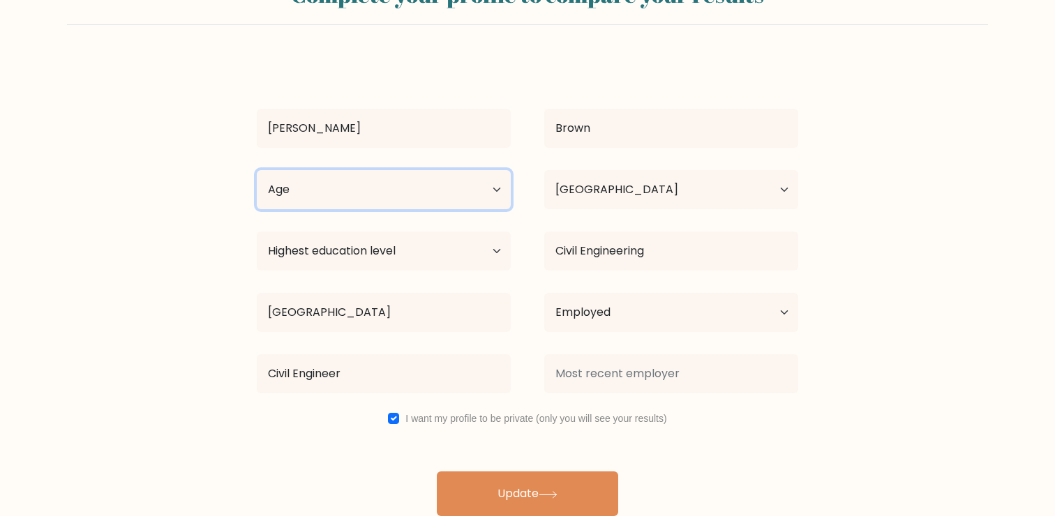
click at [437, 187] on select "Age Under 18 years old 18-24 years old 25-34 years old 35-44 years old 45-54 ye…" at bounding box center [384, 189] width 254 height 39
select select "25_34"
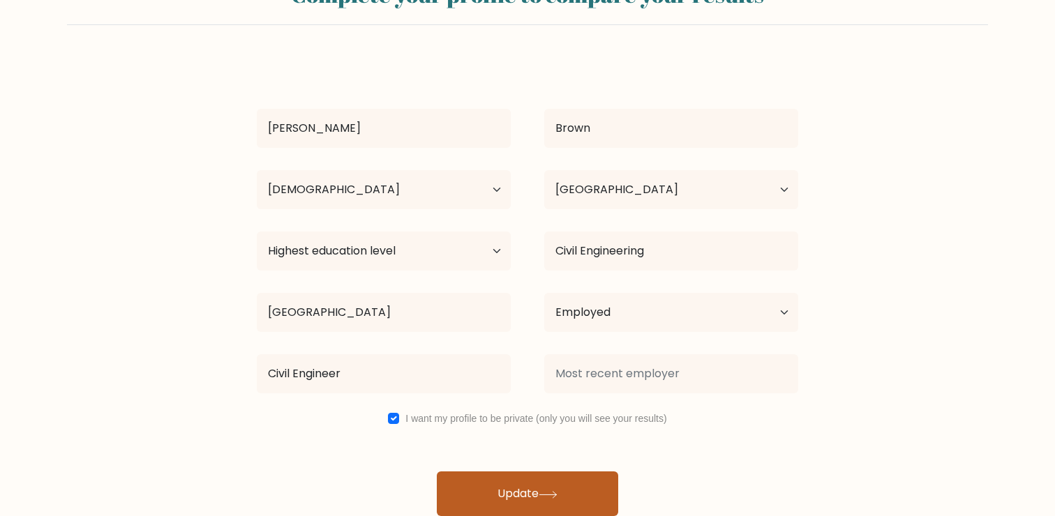
click at [526, 476] on button "Update" at bounding box center [527, 493] width 181 height 45
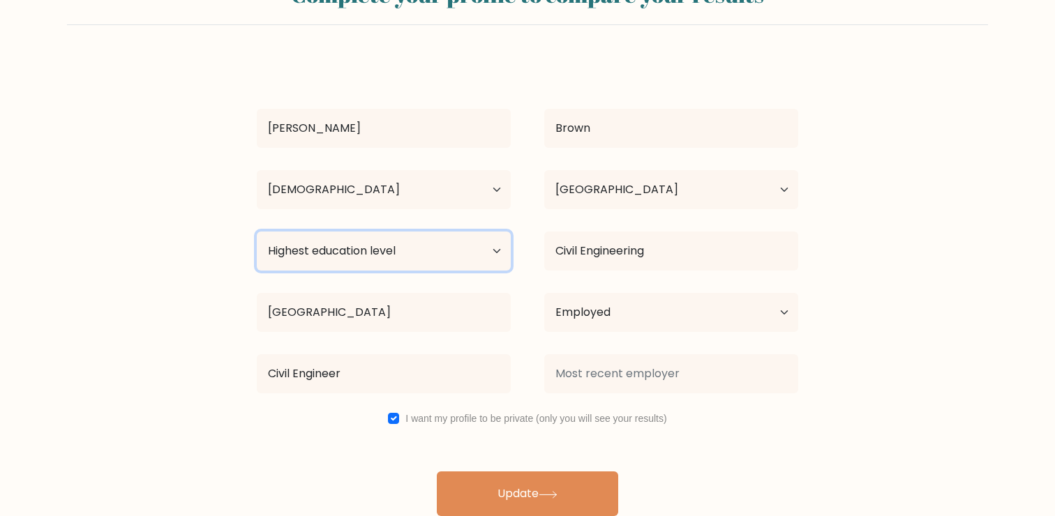
click at [467, 242] on select "Highest education level No schooling Primary Lower Secondary Upper Secondary Oc…" at bounding box center [384, 251] width 254 height 39
select select "bachelors_degree"
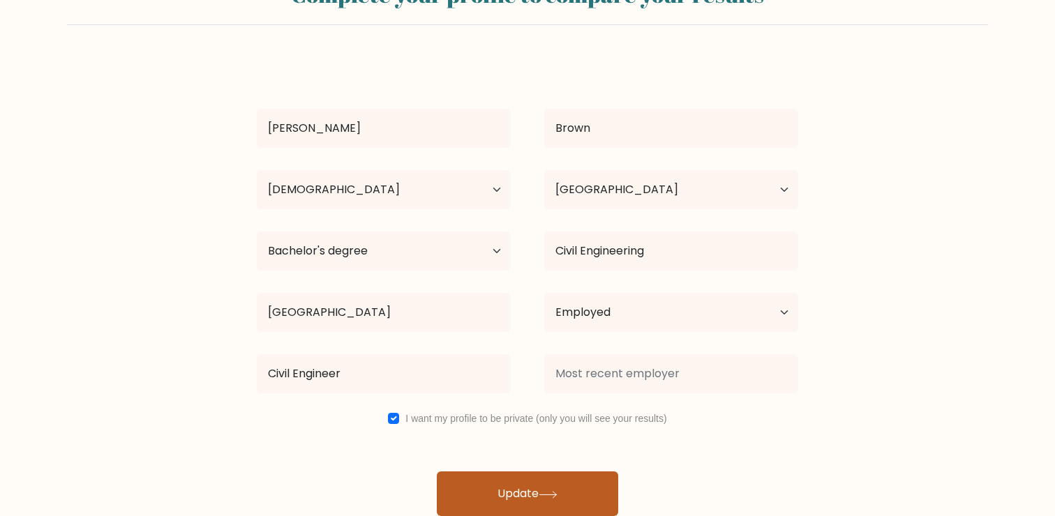
click at [550, 474] on button "Update" at bounding box center [527, 493] width 181 height 45
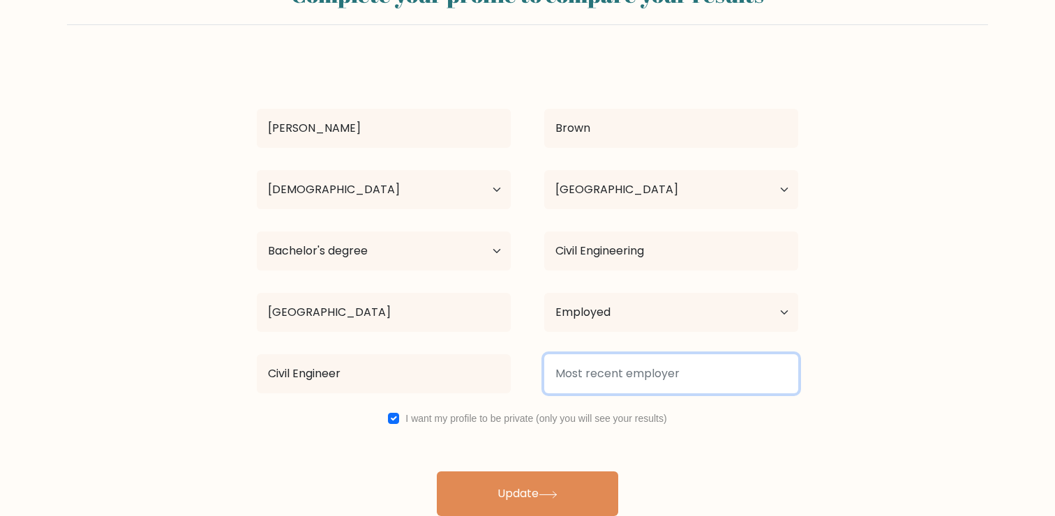
click at [649, 371] on input at bounding box center [671, 373] width 254 height 39
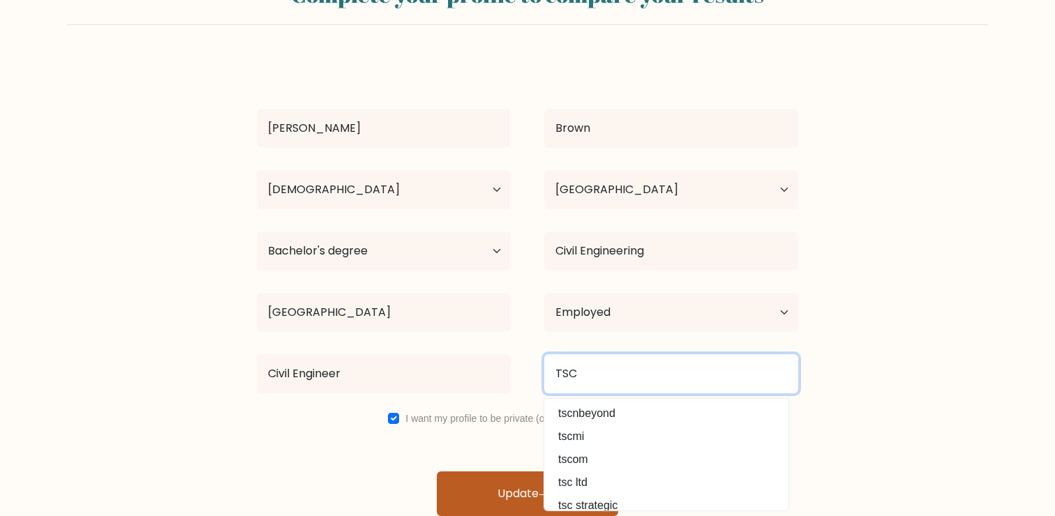
type input "TSC"
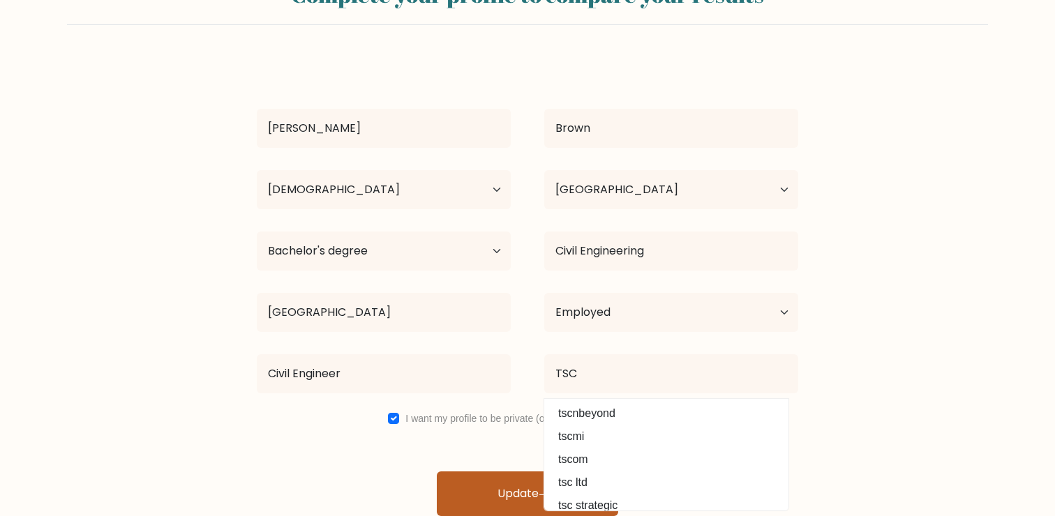
click at [471, 480] on button "Update" at bounding box center [527, 493] width 181 height 45
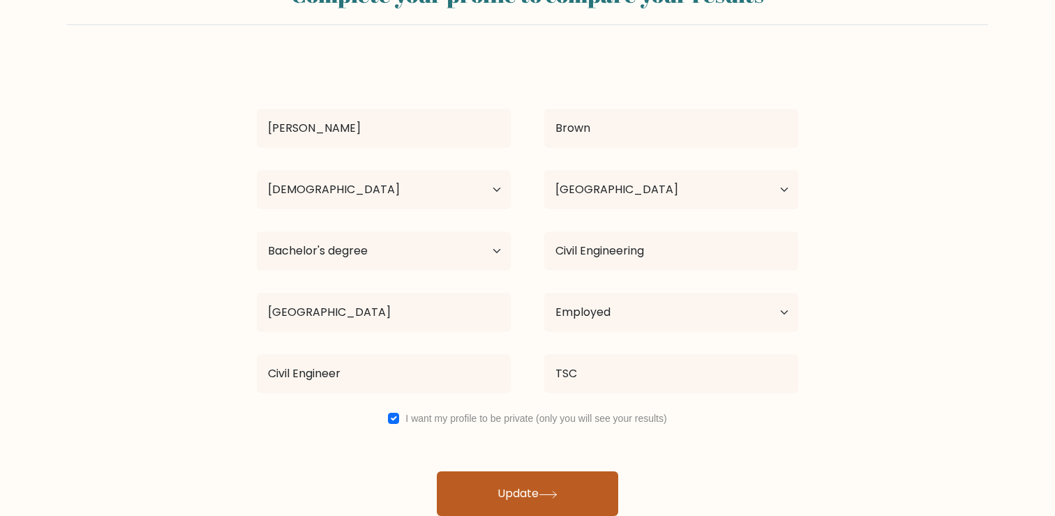
click at [465, 492] on button "Update" at bounding box center [527, 493] width 181 height 45
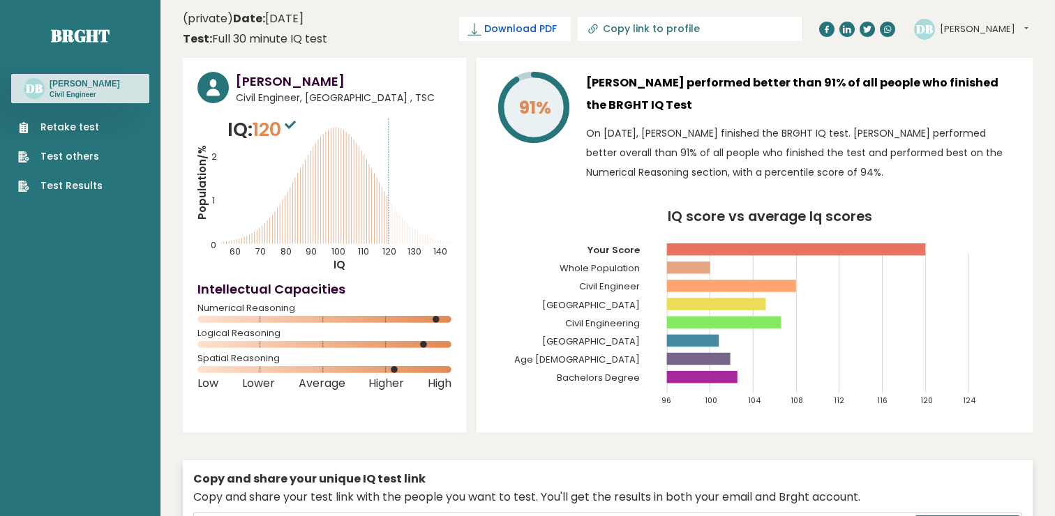
click at [557, 22] on span "Download PDF" at bounding box center [520, 29] width 73 height 15
click at [74, 157] on link "Test others" at bounding box center [60, 156] width 84 height 15
click at [93, 34] on link "Brght" at bounding box center [80, 35] width 59 height 22
